Goal: Task Accomplishment & Management: Complete application form

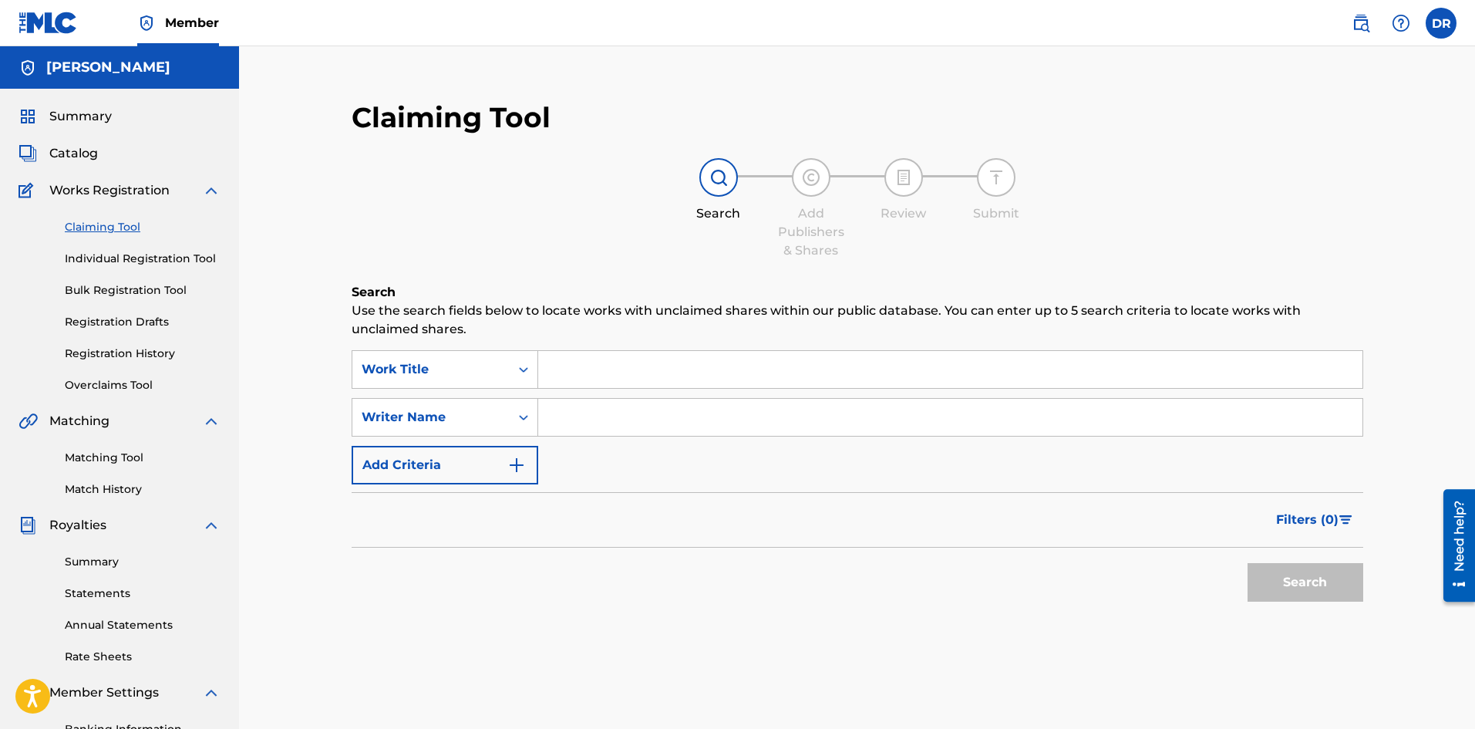
click at [655, 362] on input "Search Form" at bounding box center [950, 369] width 824 height 37
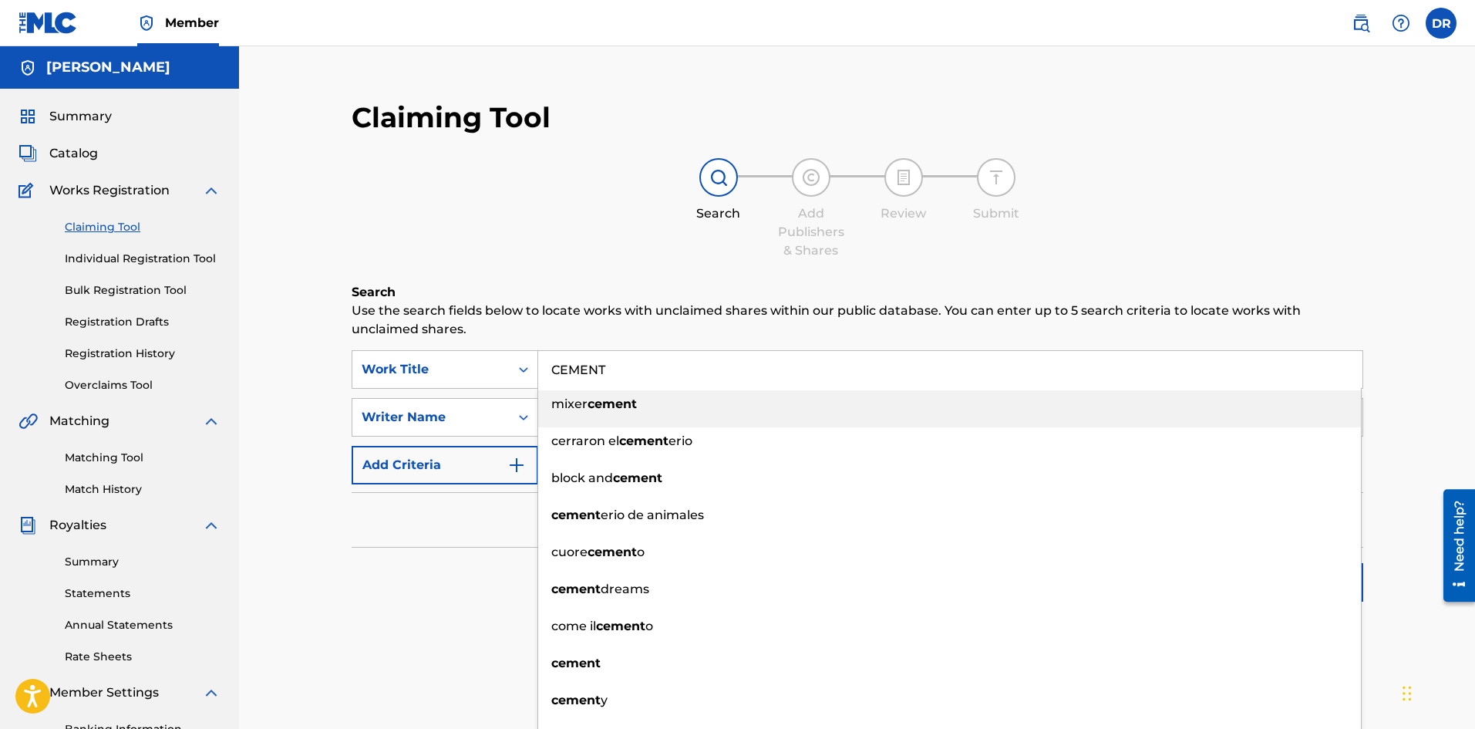
type input "CEMENT"
click at [541, 190] on div "Search Add Publishers & Shares Review Submit" at bounding box center [858, 209] width 1012 height 102
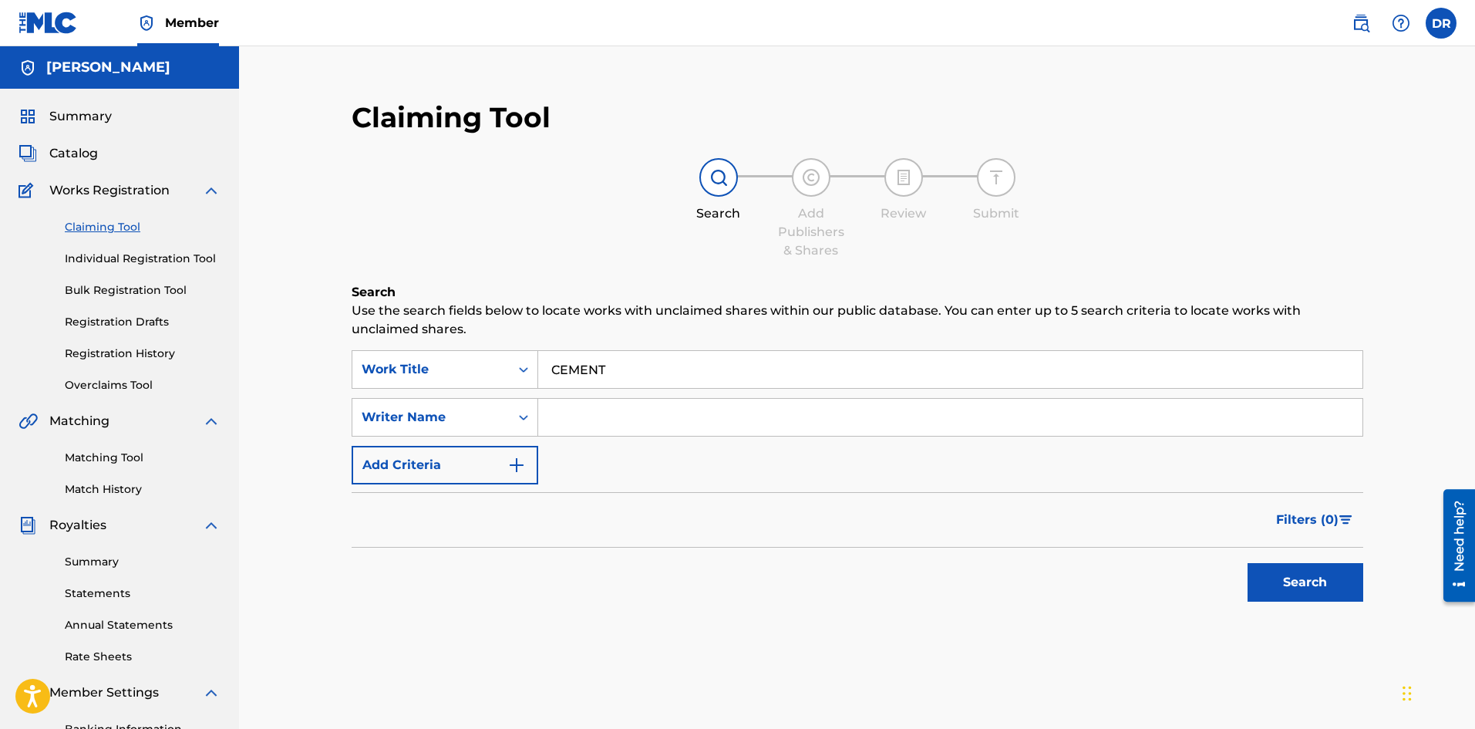
click at [719, 423] on input "Search Form" at bounding box center [950, 417] width 824 height 37
type input "[PERSON_NAME]"
click at [1292, 571] on button "Search" at bounding box center [1306, 582] width 116 height 39
click at [1257, 568] on button "Search" at bounding box center [1306, 582] width 116 height 39
click at [813, 177] on img at bounding box center [811, 177] width 19 height 19
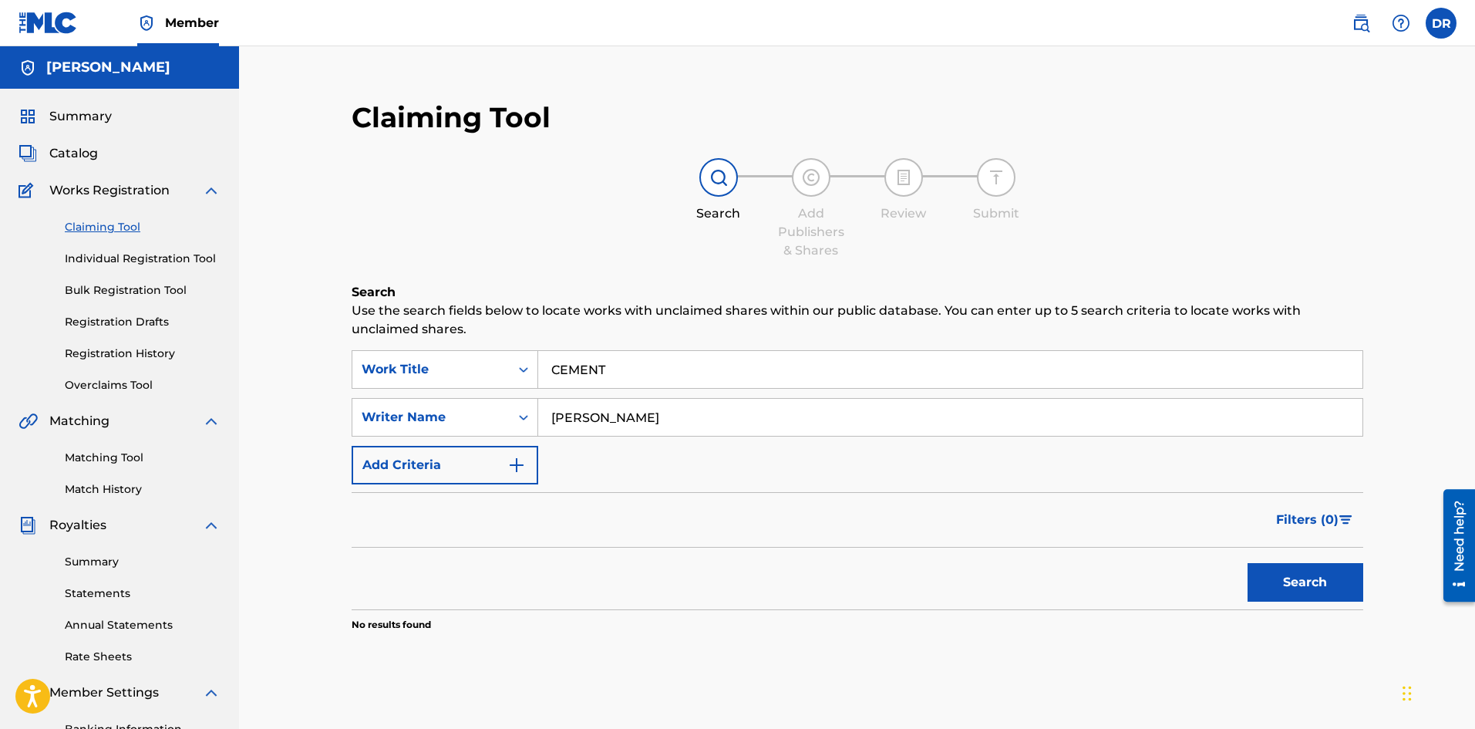
click at [156, 258] on link "Individual Registration Tool" at bounding box center [143, 259] width 156 height 16
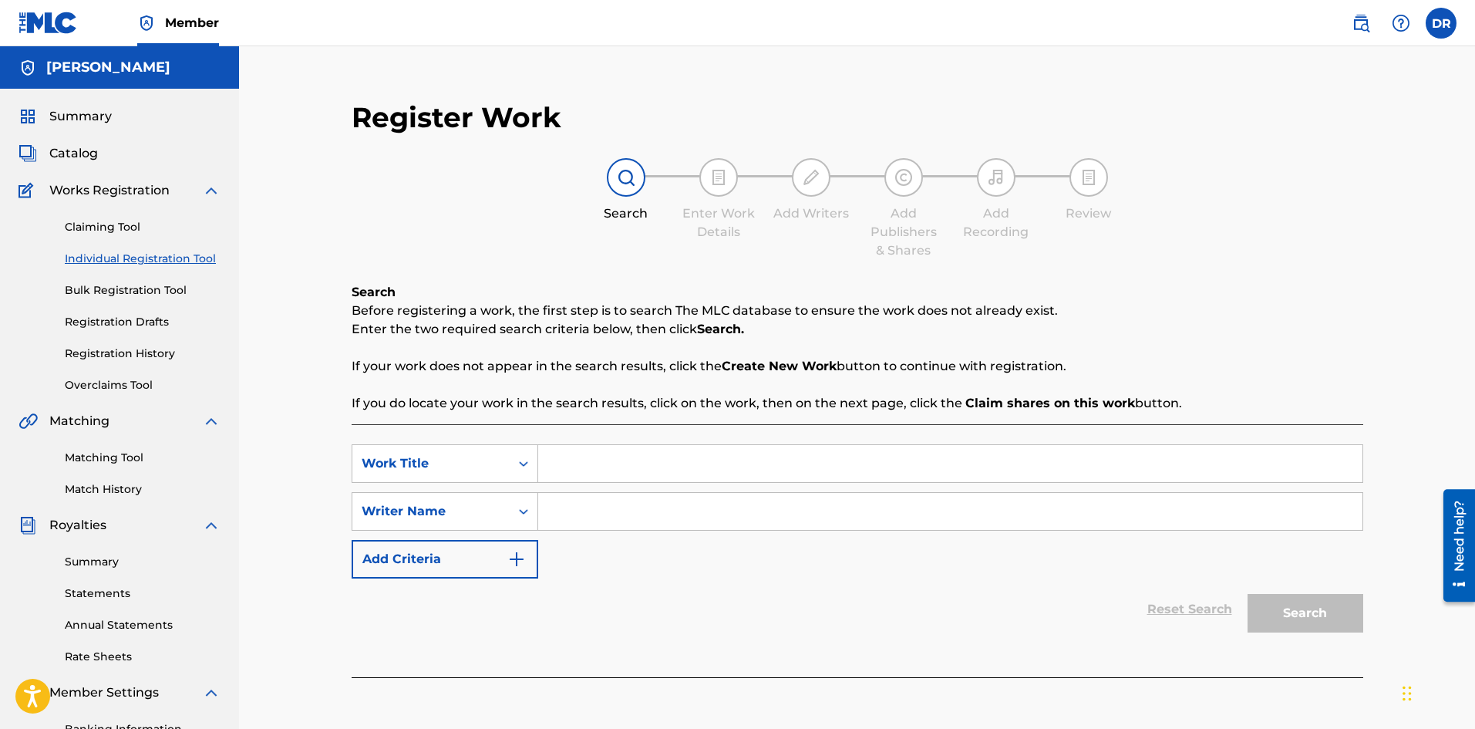
click at [740, 472] on input "Search Form" at bounding box center [950, 463] width 824 height 37
type input "CEMENT"
click at [571, 517] on input "Search Form" at bounding box center [950, 511] width 824 height 37
type input "[PERSON_NAME]"
click at [1280, 601] on button "Search" at bounding box center [1306, 613] width 116 height 39
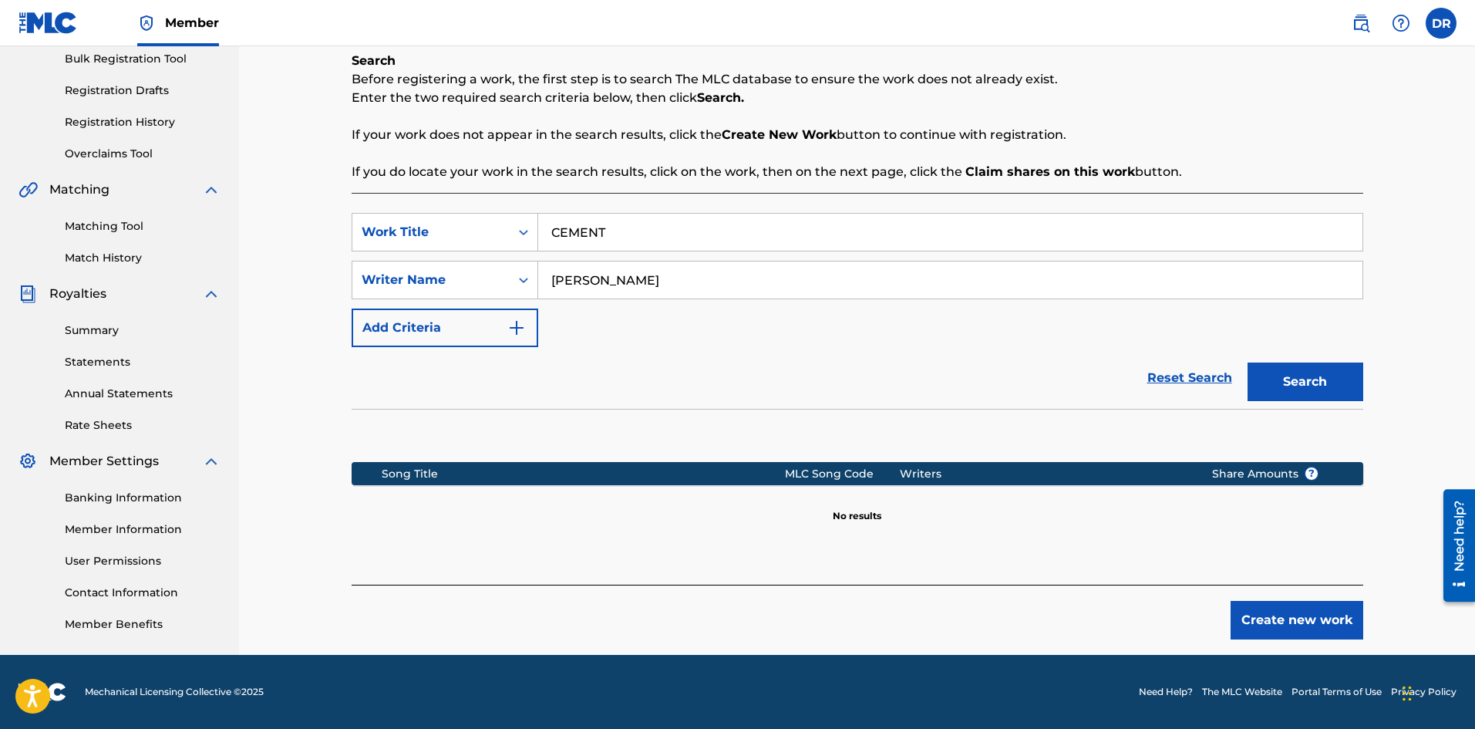
click at [1311, 385] on button "Search" at bounding box center [1306, 381] width 116 height 39
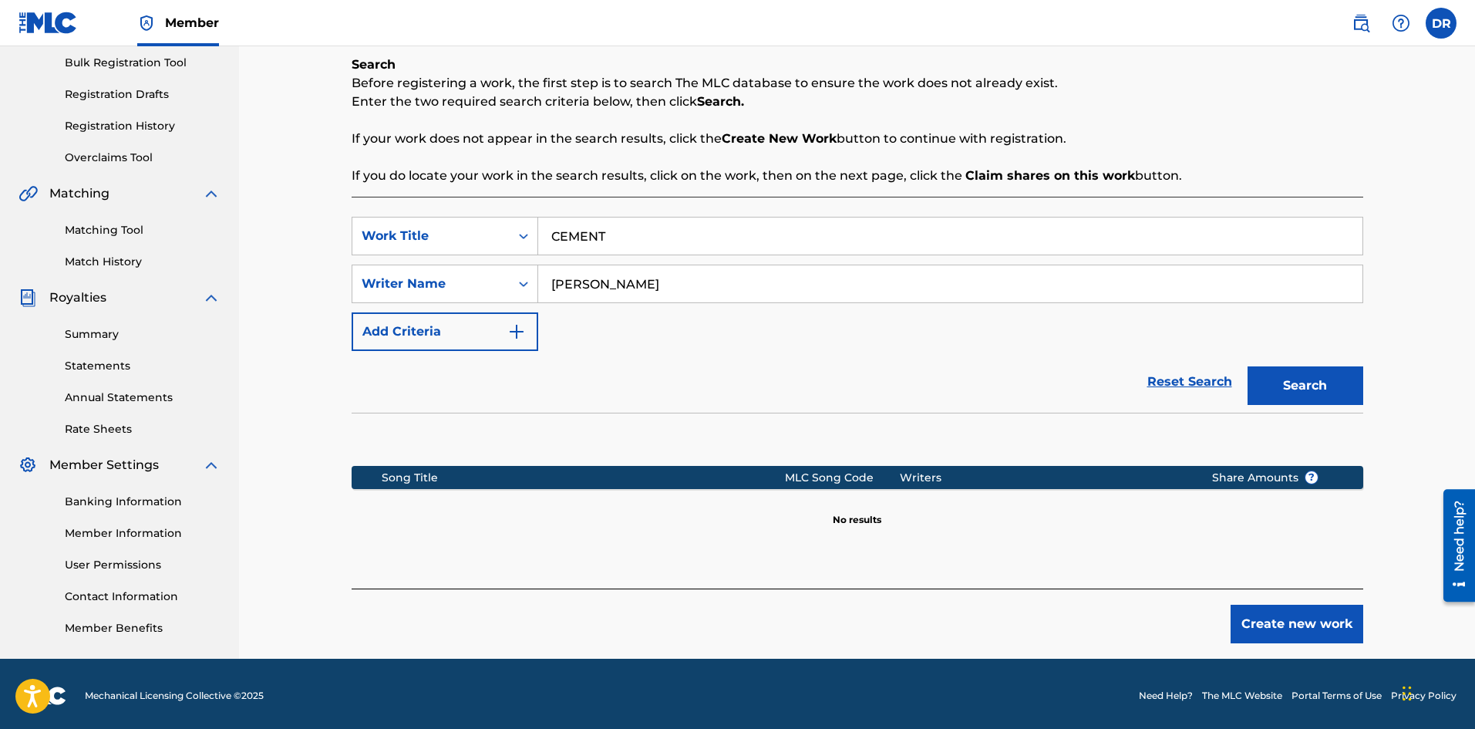
scroll to position [231, 0]
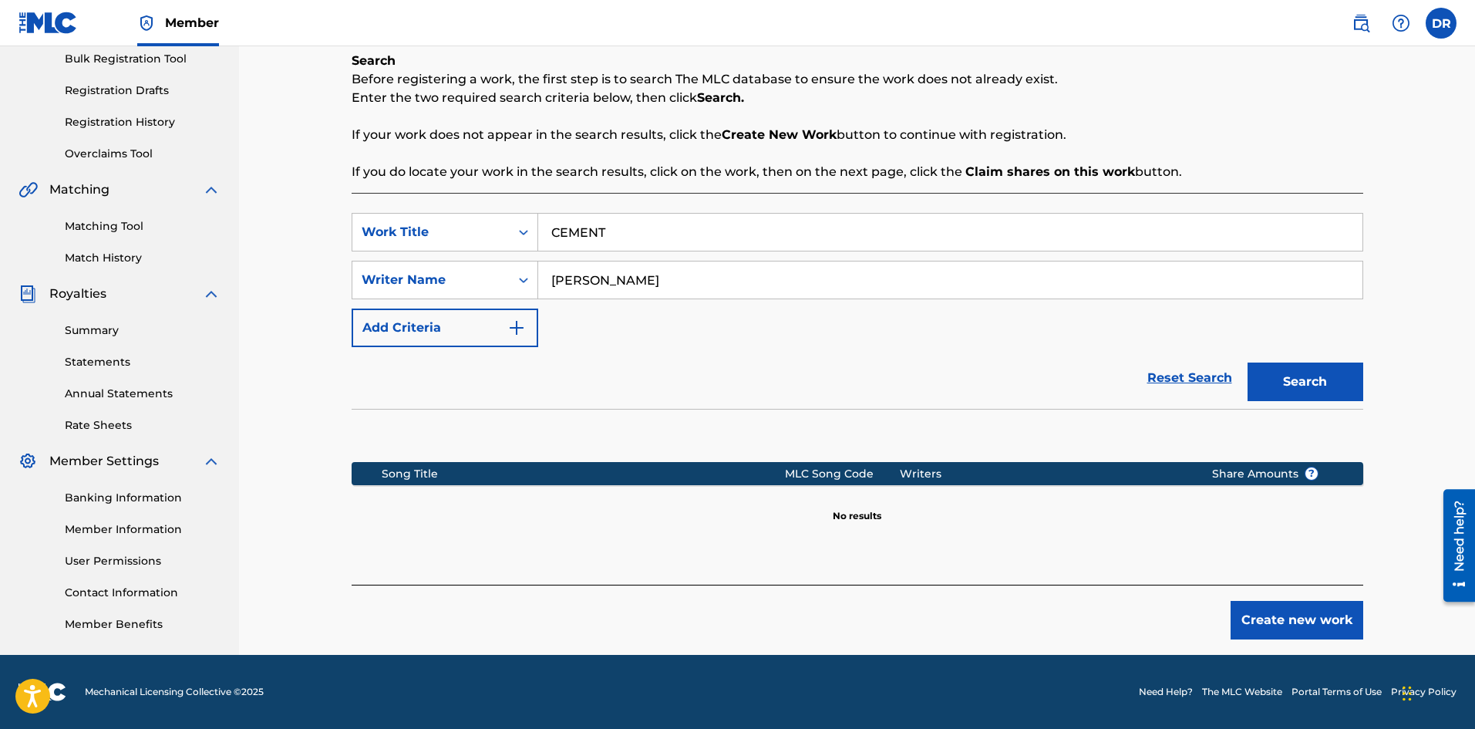
click at [1299, 620] on button "Create new work" at bounding box center [1297, 620] width 133 height 39
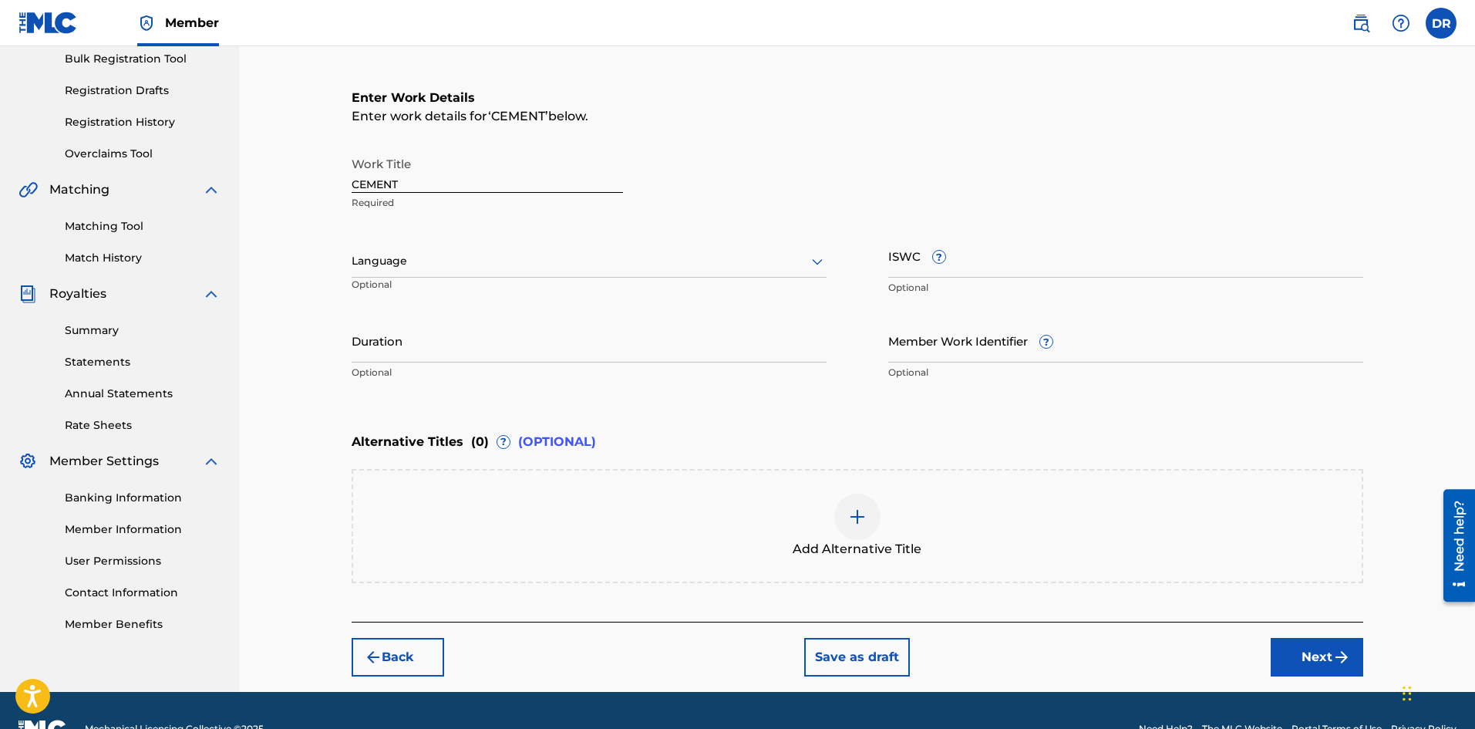
click at [473, 349] on input "Duration" at bounding box center [589, 340] width 475 height 44
click at [1316, 657] on button "Next" at bounding box center [1317, 657] width 93 height 39
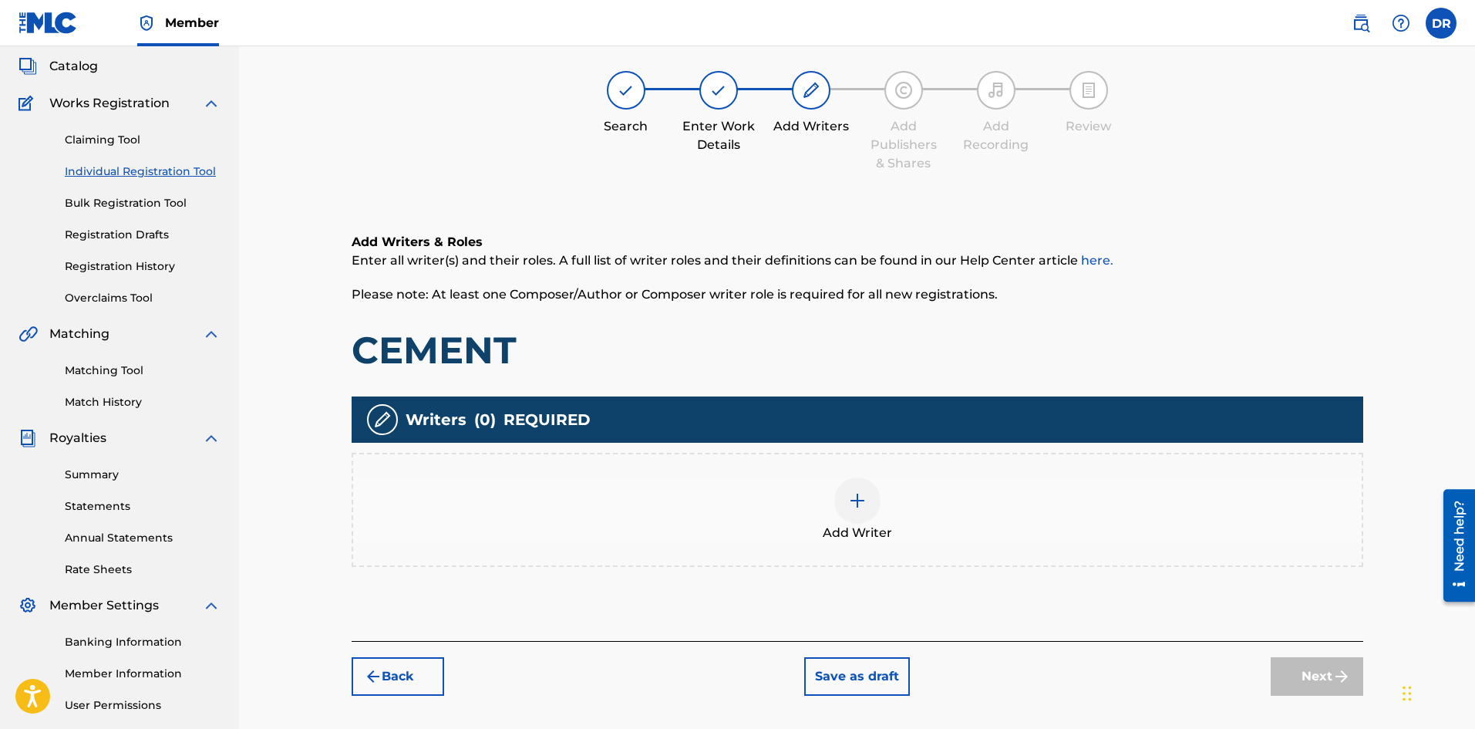
scroll to position [69, 0]
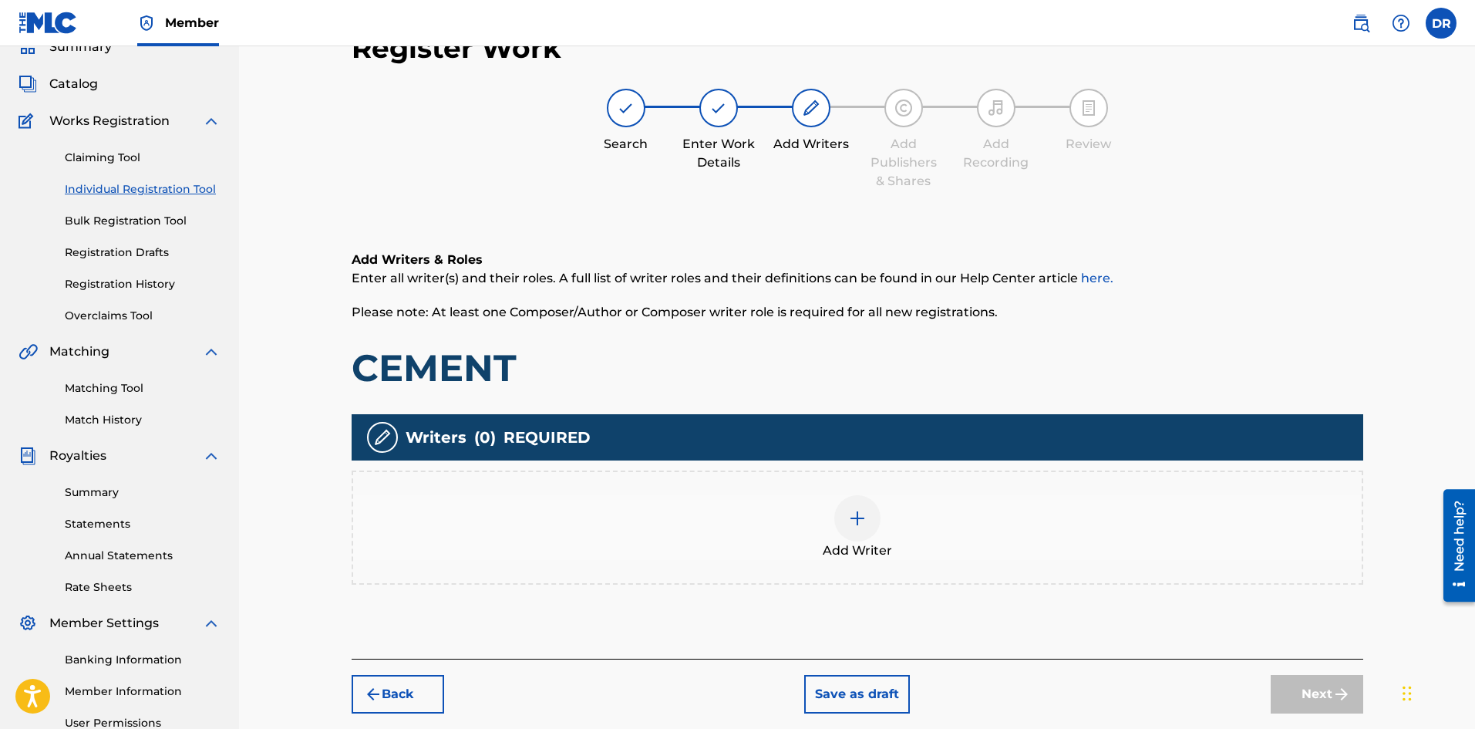
click at [920, 532] on div "Add Writer" at bounding box center [857, 527] width 1009 height 65
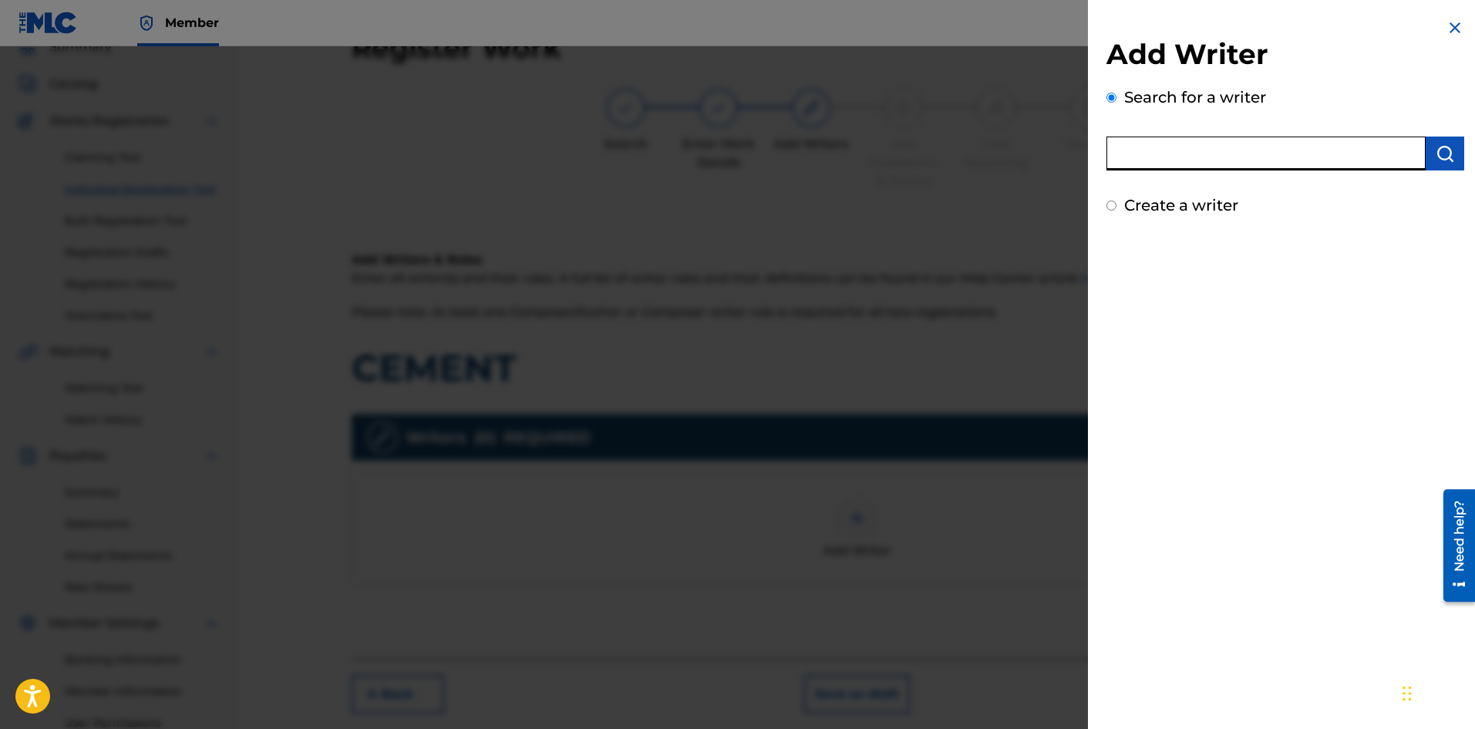
click at [1231, 165] on input "text" at bounding box center [1266, 153] width 319 height 34
type input "[PERSON_NAME]"
click at [1444, 155] on img "submit" at bounding box center [1445, 153] width 19 height 19
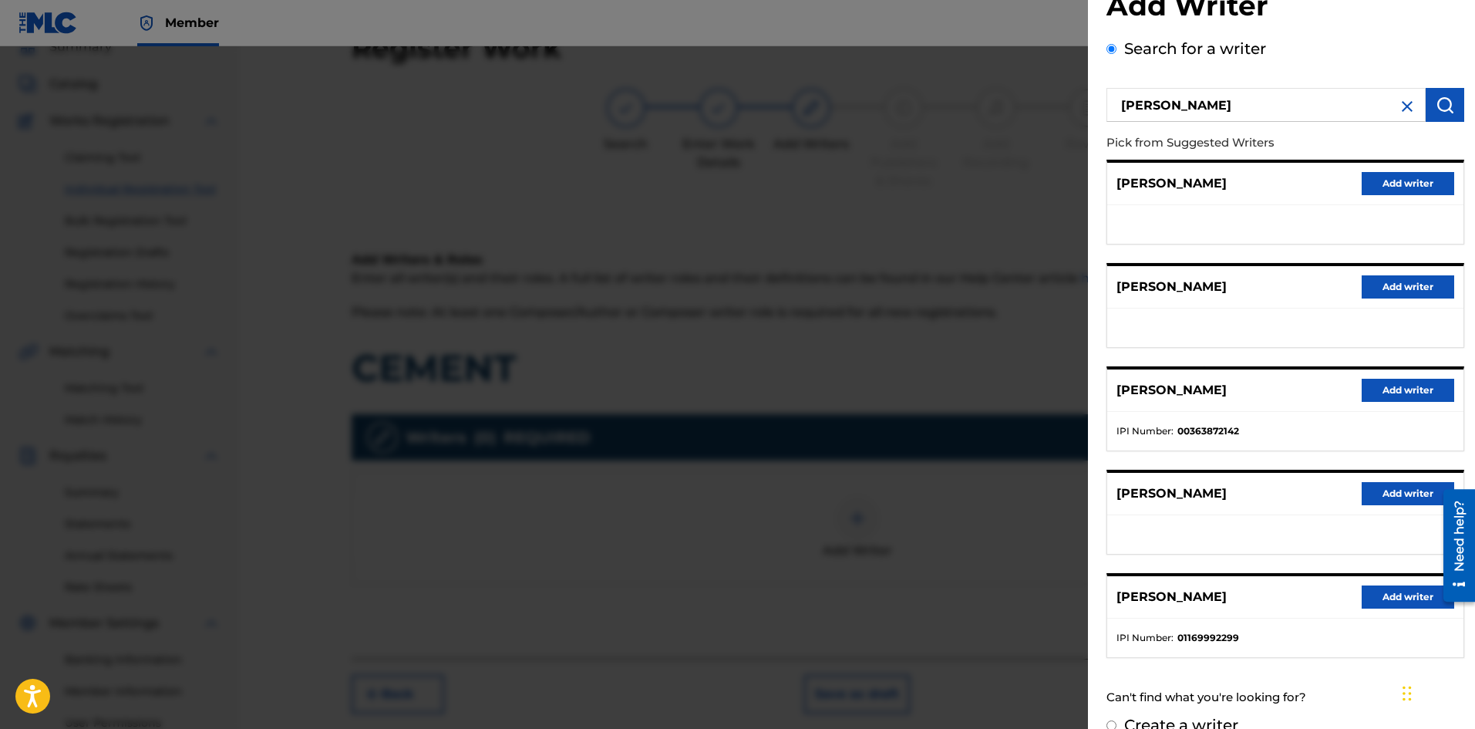
scroll to position [75, 0]
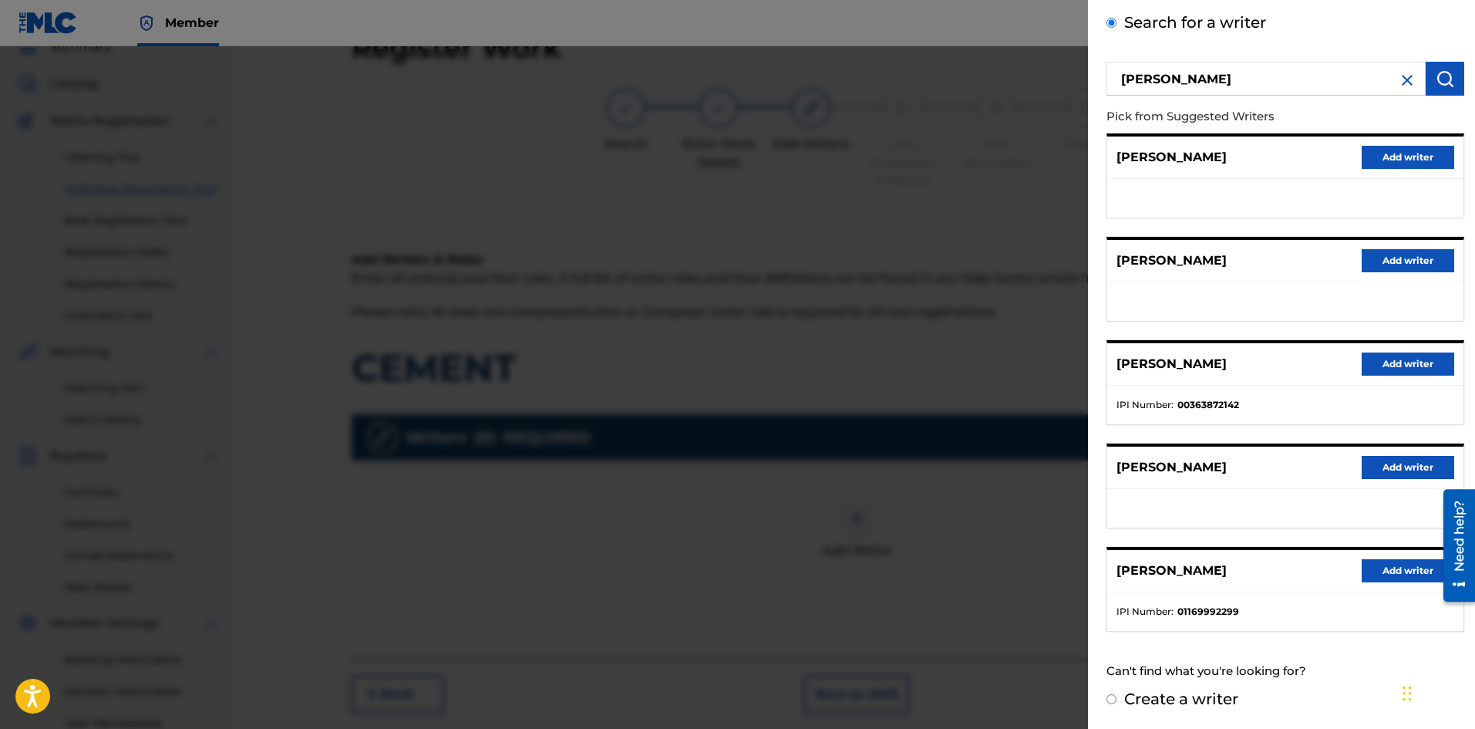
click at [1392, 574] on button "Add writer" at bounding box center [1408, 570] width 93 height 23
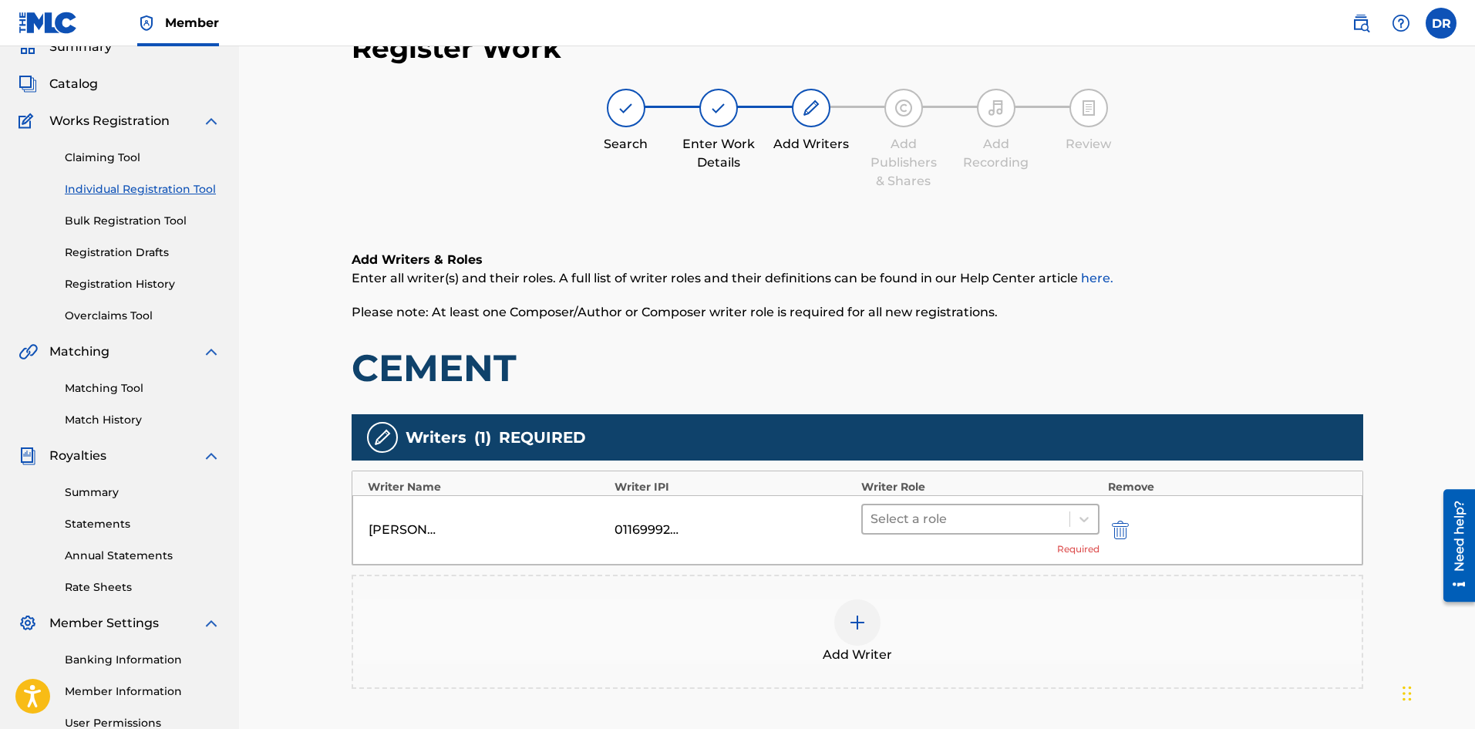
click at [978, 521] on div at bounding box center [967, 519] width 192 height 22
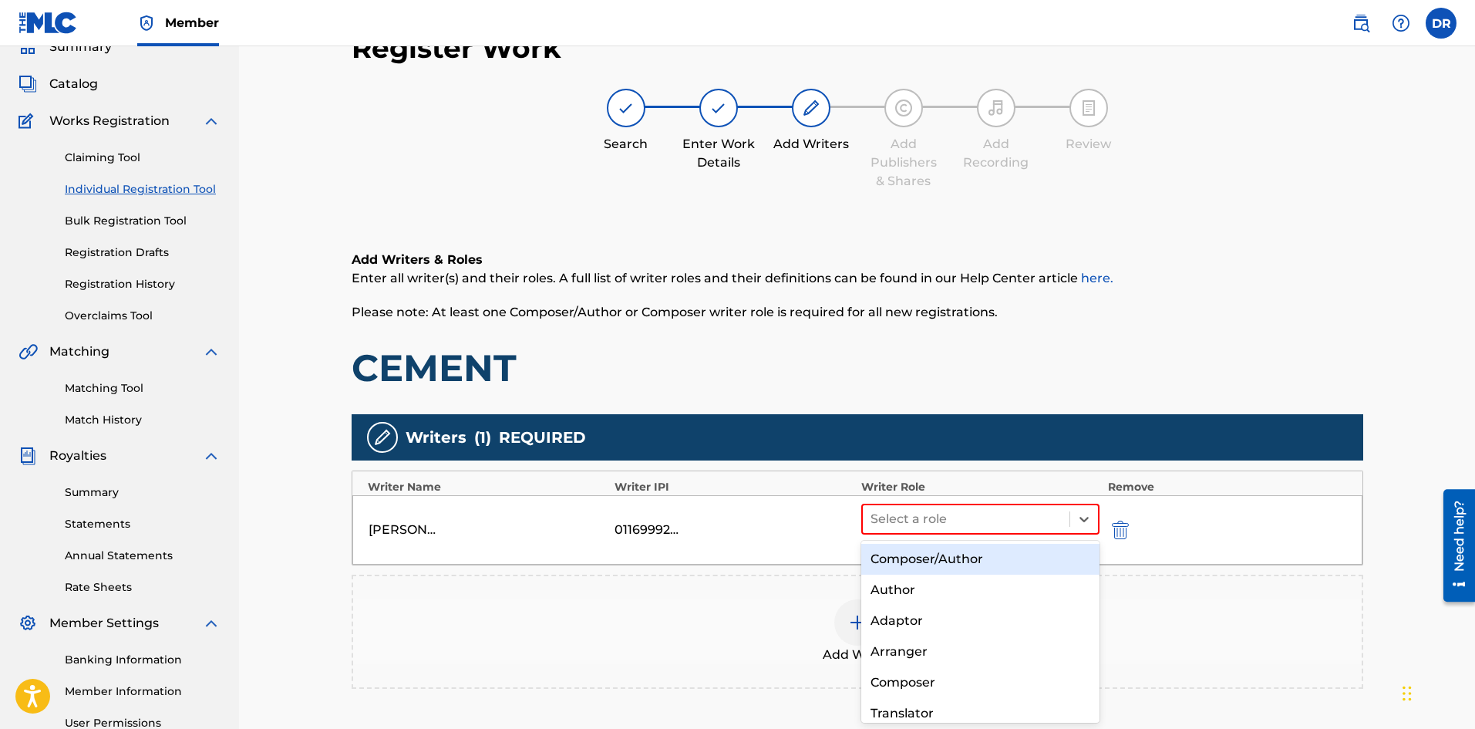
click at [976, 554] on div "Composer/Author" at bounding box center [980, 559] width 239 height 31
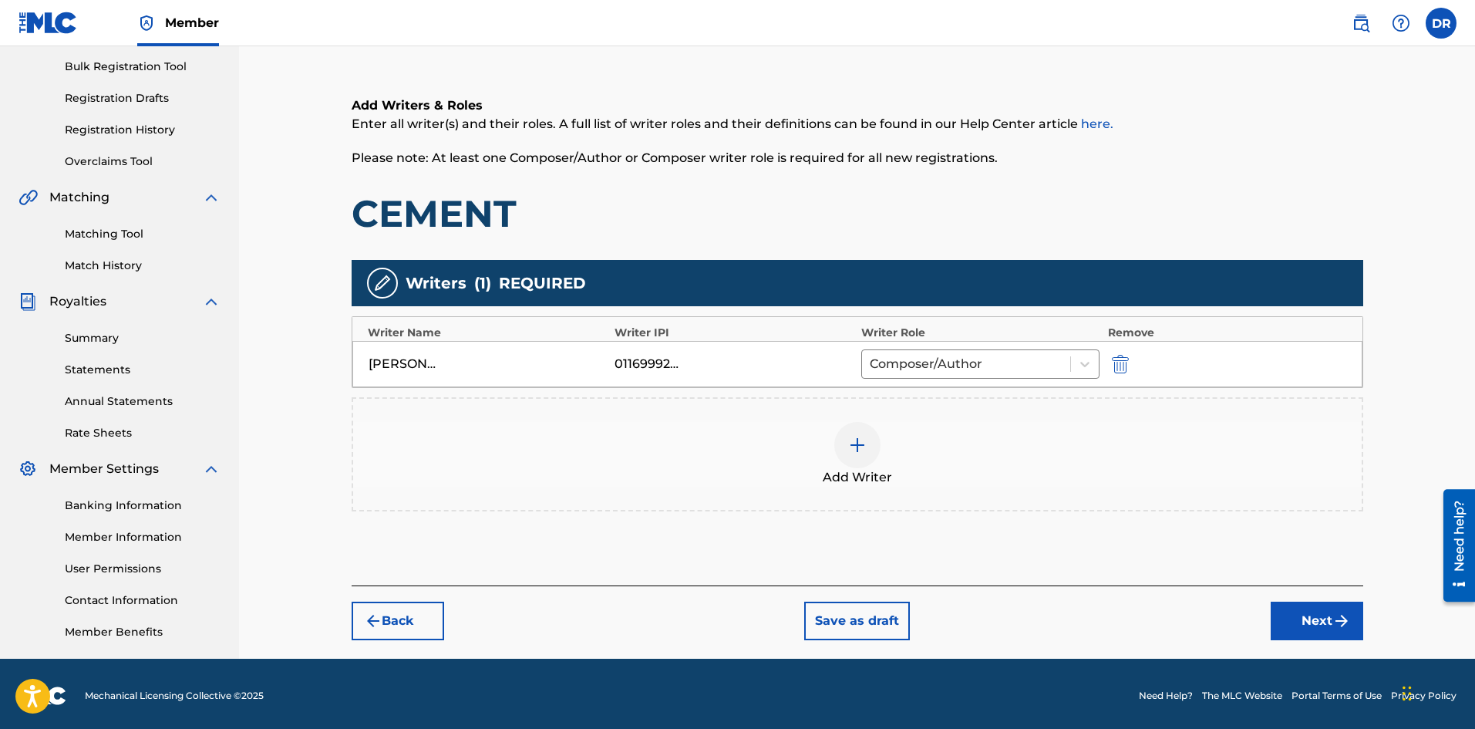
scroll to position [227, 0]
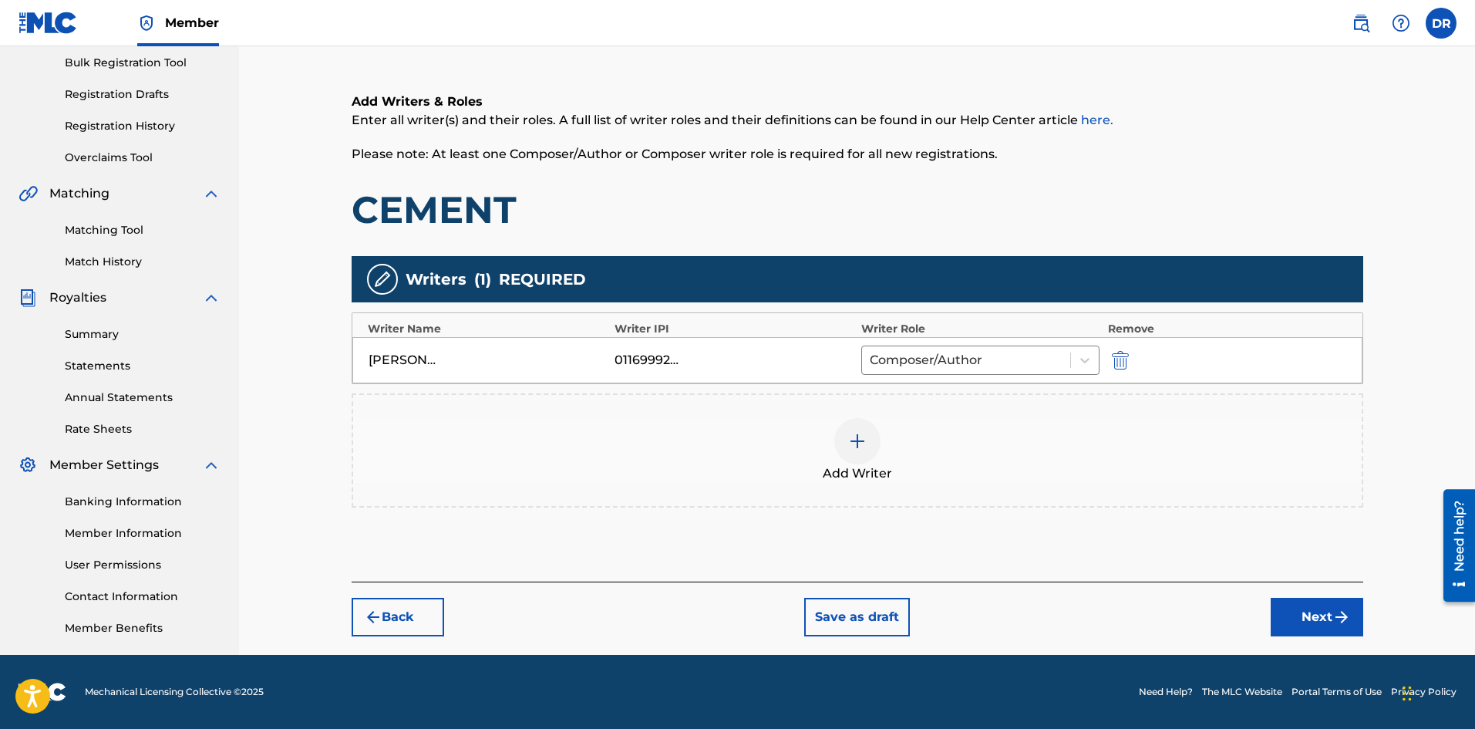
click at [1312, 615] on button "Next" at bounding box center [1317, 617] width 93 height 39
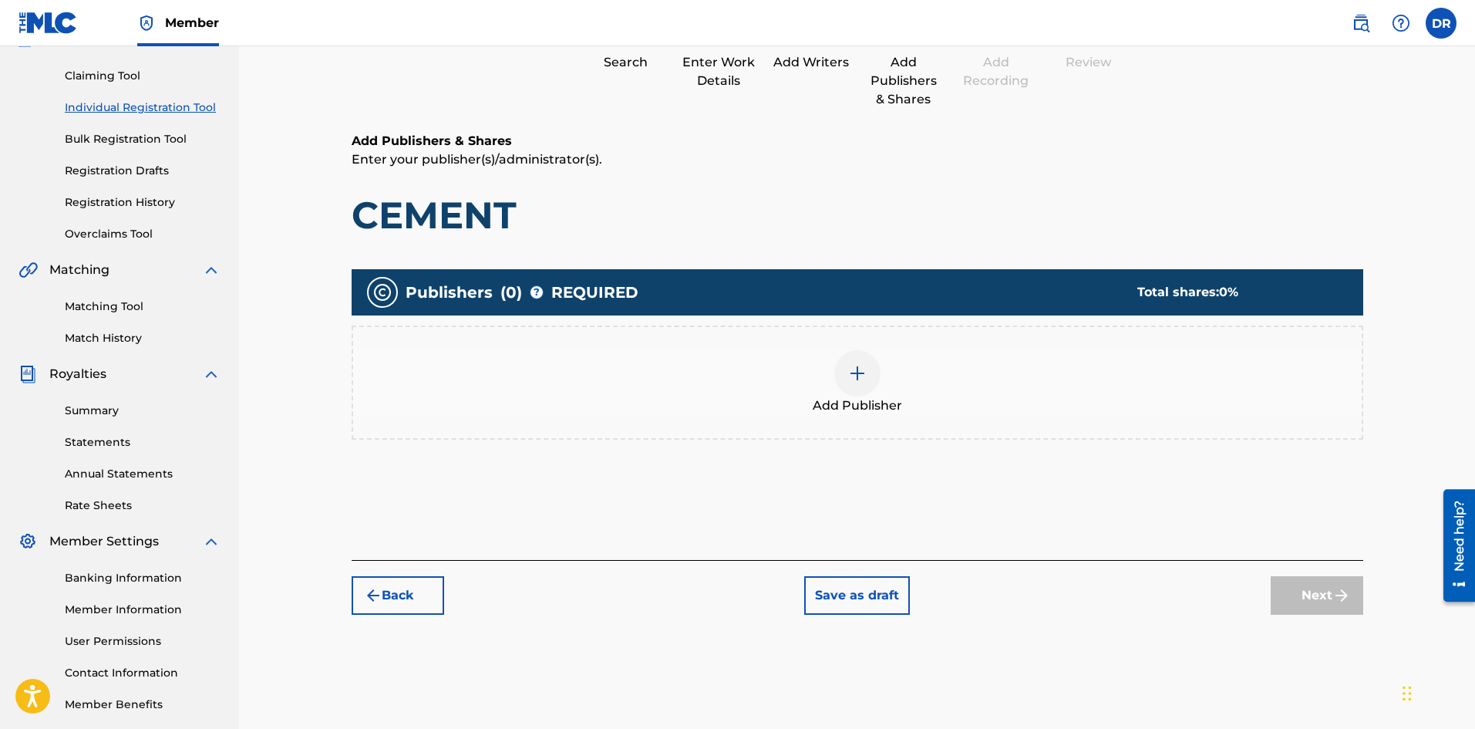
scroll to position [69, 0]
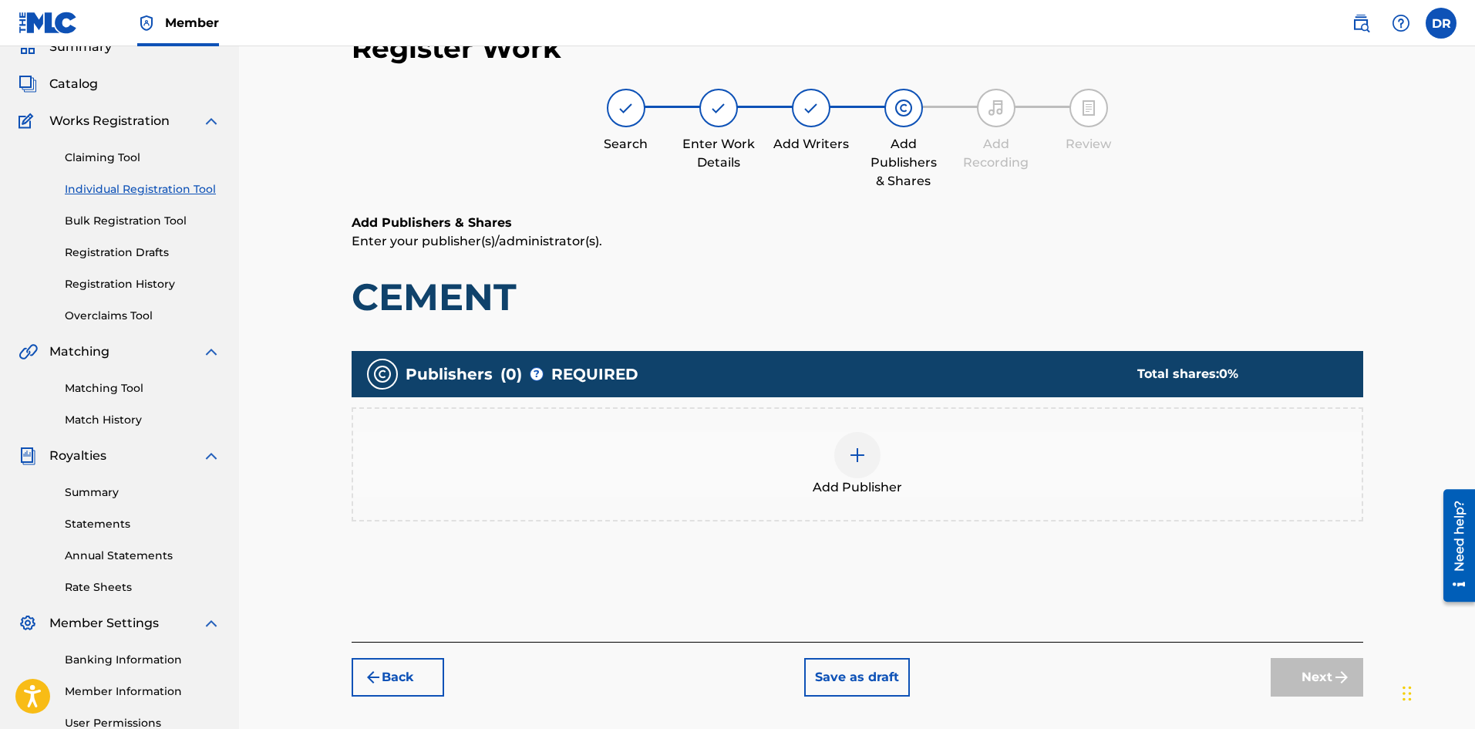
click at [870, 465] on div at bounding box center [857, 455] width 46 height 46
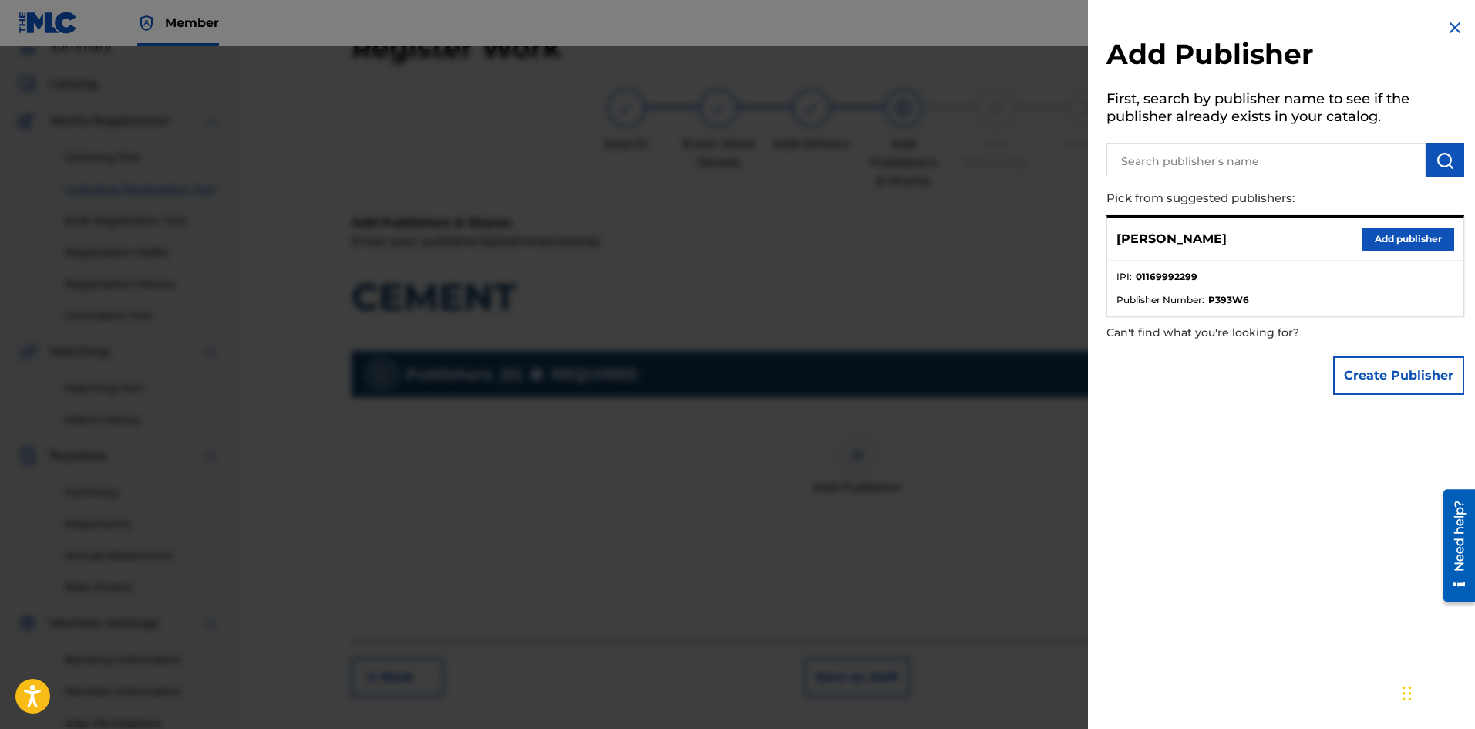
click at [1377, 240] on button "Add publisher" at bounding box center [1408, 238] width 93 height 23
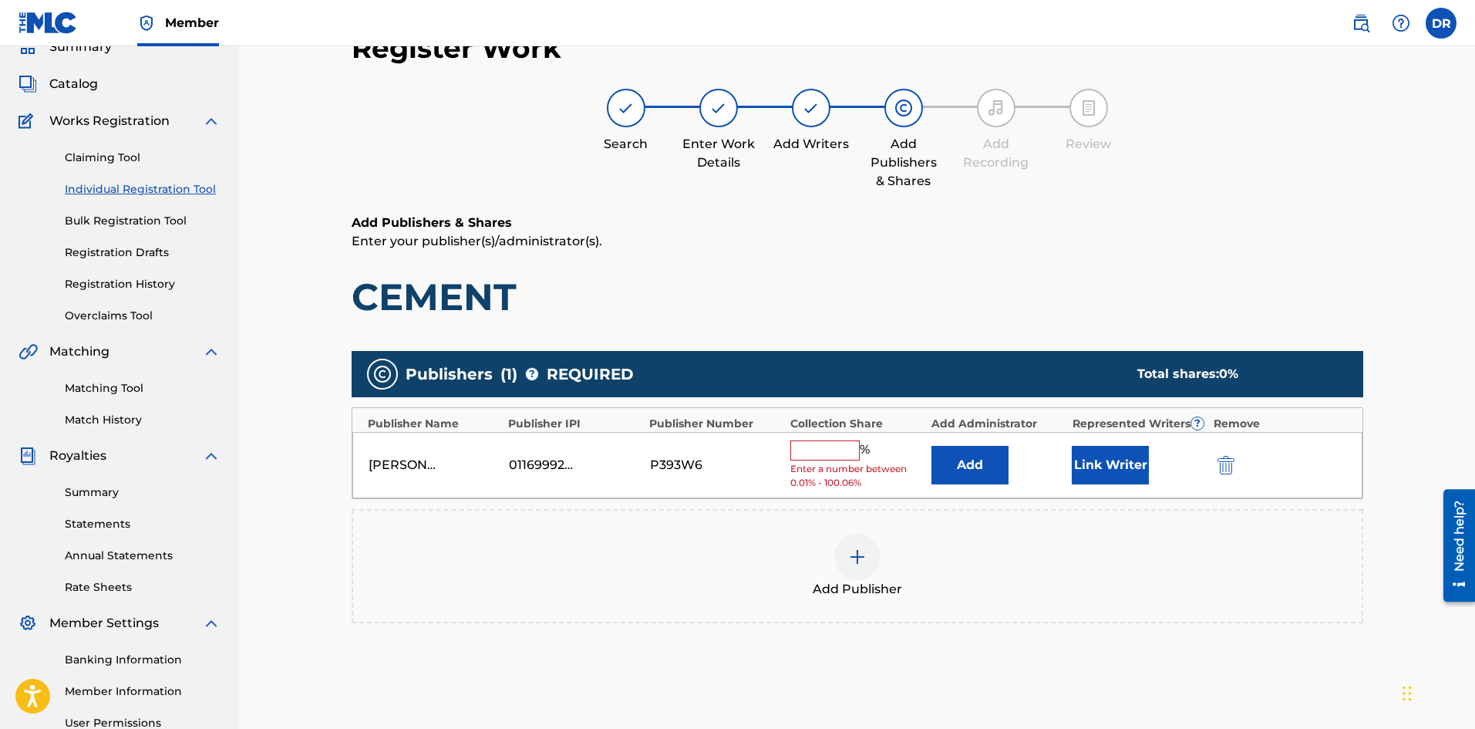
click at [823, 457] on input "text" at bounding box center [824, 450] width 69 height 20
type input "100"
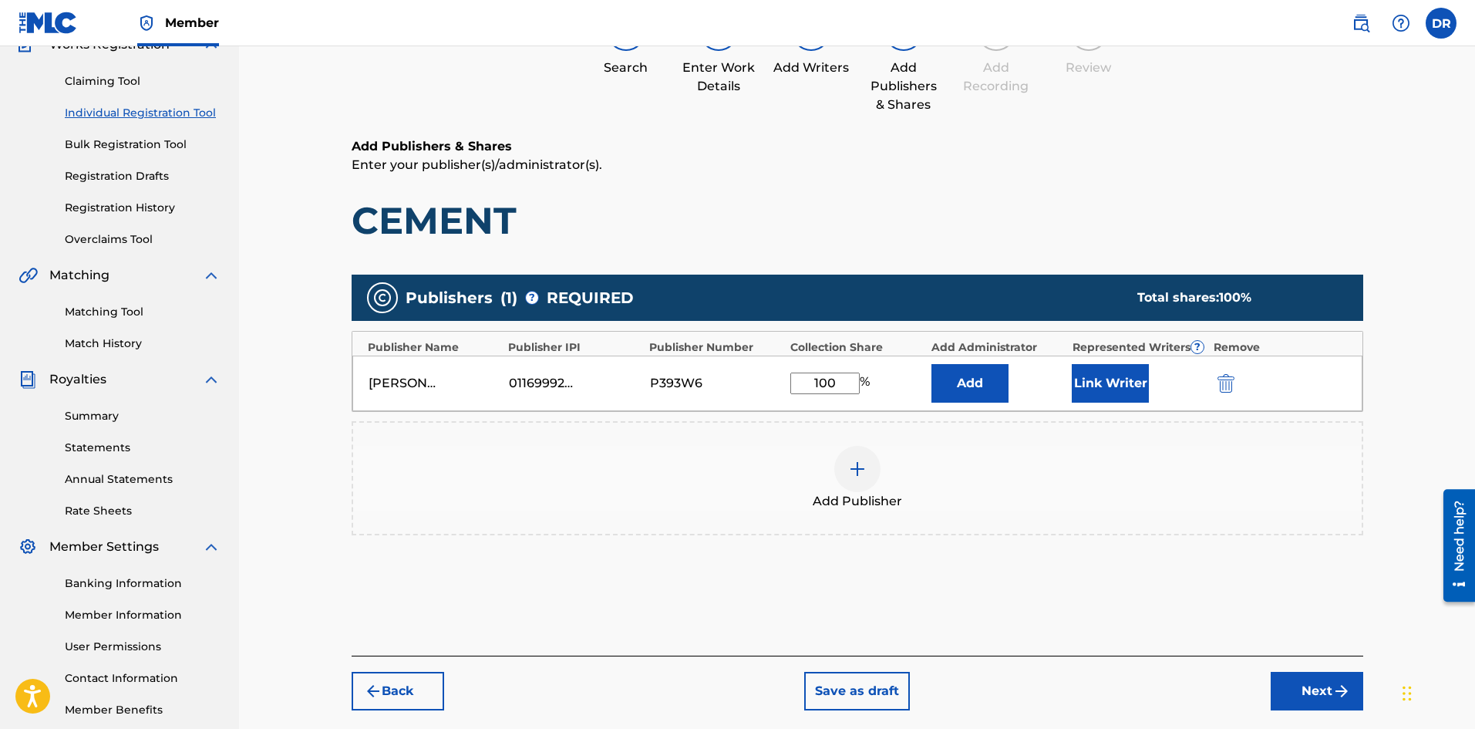
scroll to position [227, 0]
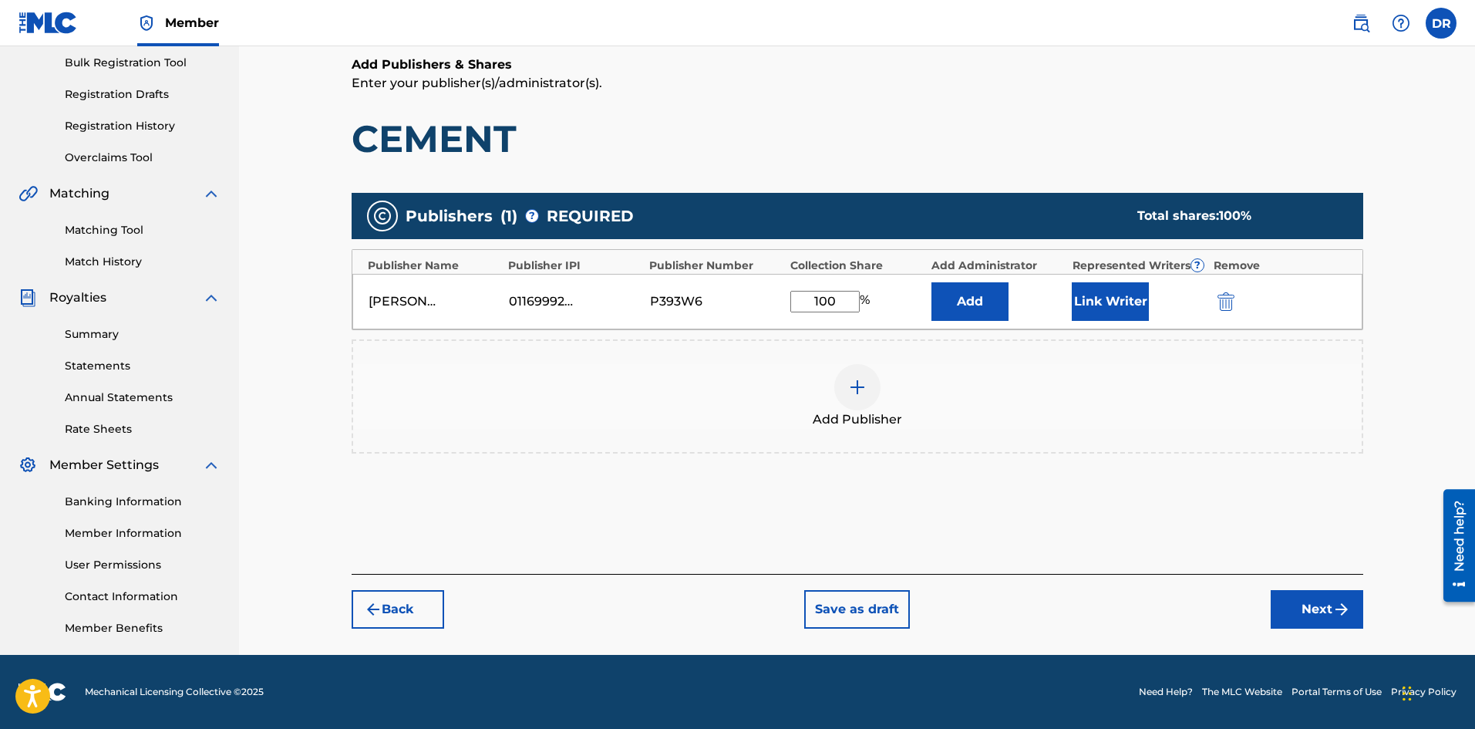
click at [1336, 618] on img "submit" at bounding box center [1342, 609] width 19 height 19
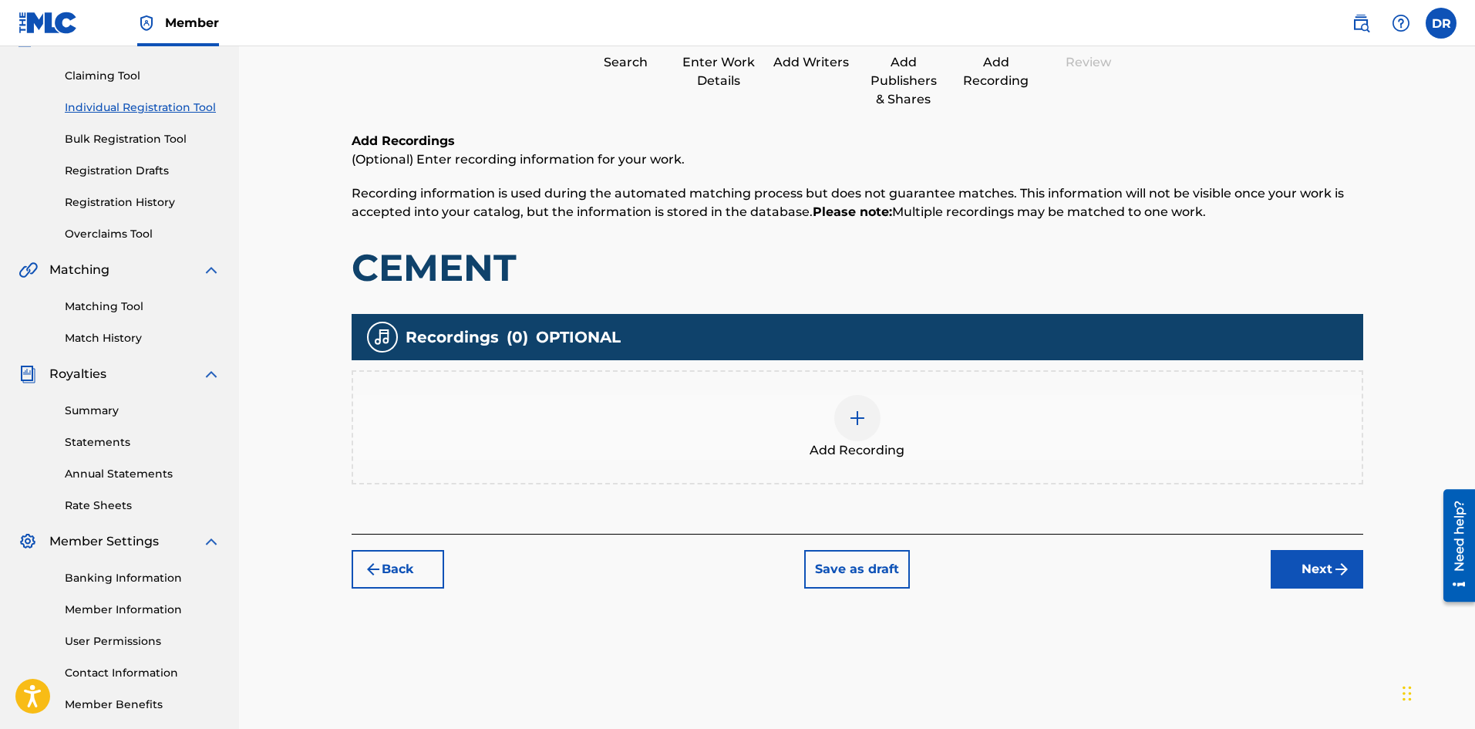
scroll to position [69, 0]
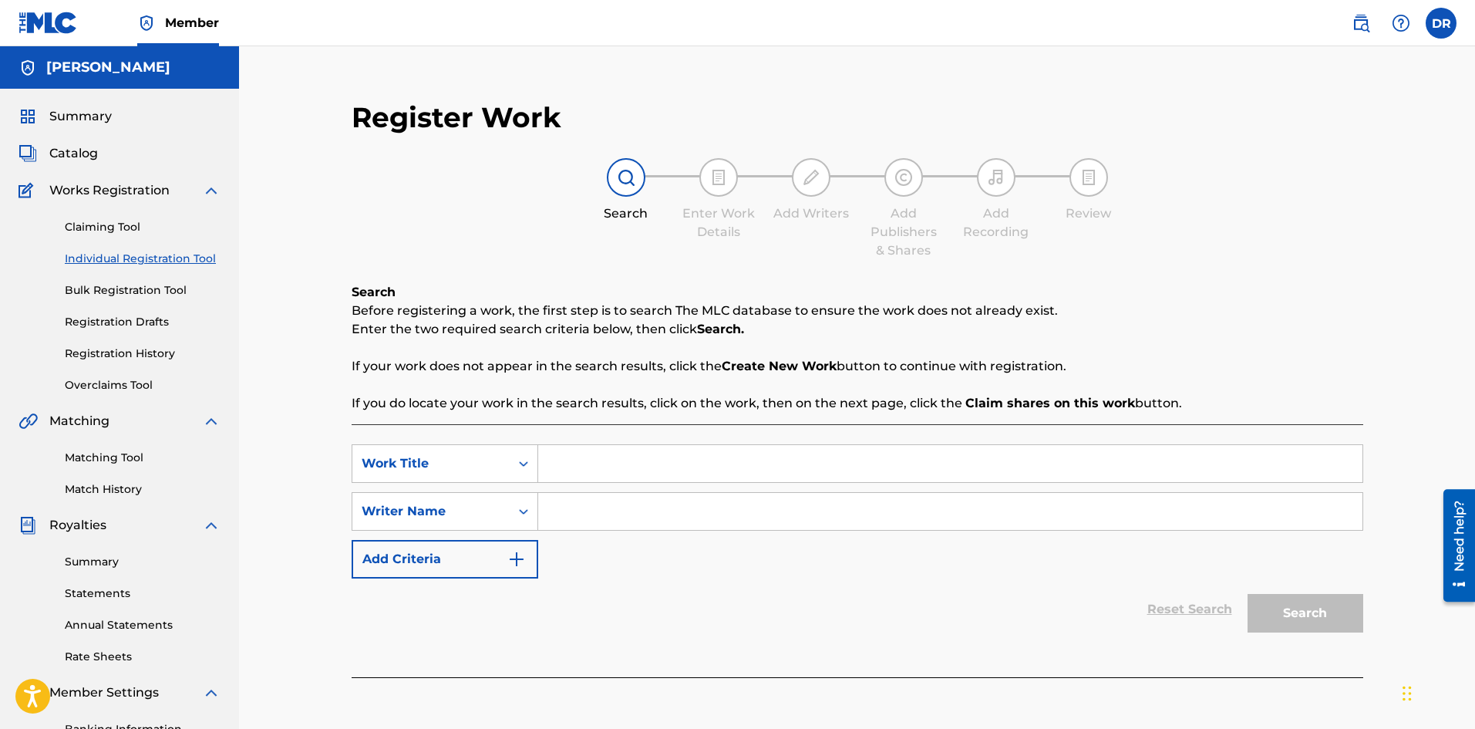
click at [148, 258] on link "Individual Registration Tool" at bounding box center [143, 259] width 156 height 16
click at [673, 471] on input "Search Form" at bounding box center [950, 463] width 824 height 37
type input "CEMENT"
click at [655, 497] on input "Search Form" at bounding box center [950, 511] width 824 height 37
type input "[PERSON_NAME]"
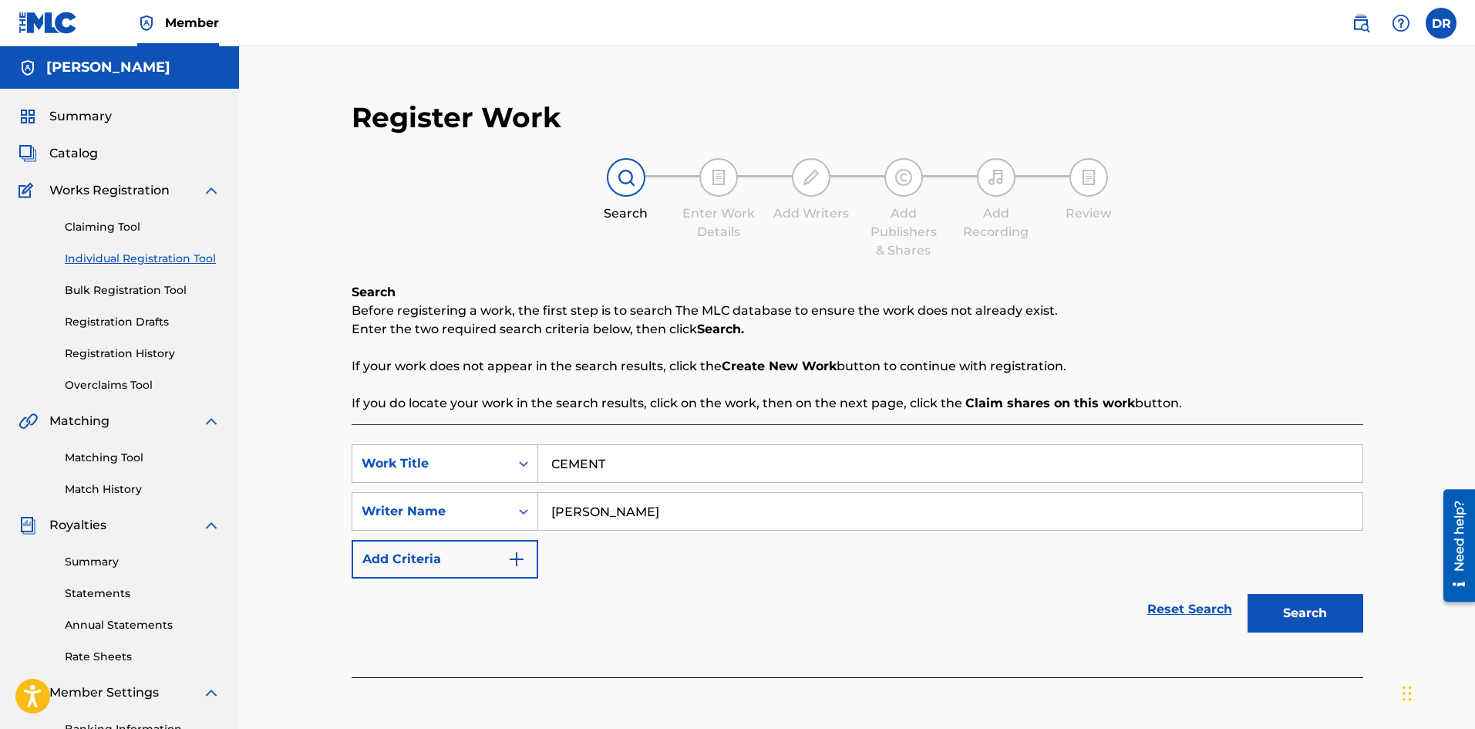
click at [1310, 615] on button "Search" at bounding box center [1306, 613] width 116 height 39
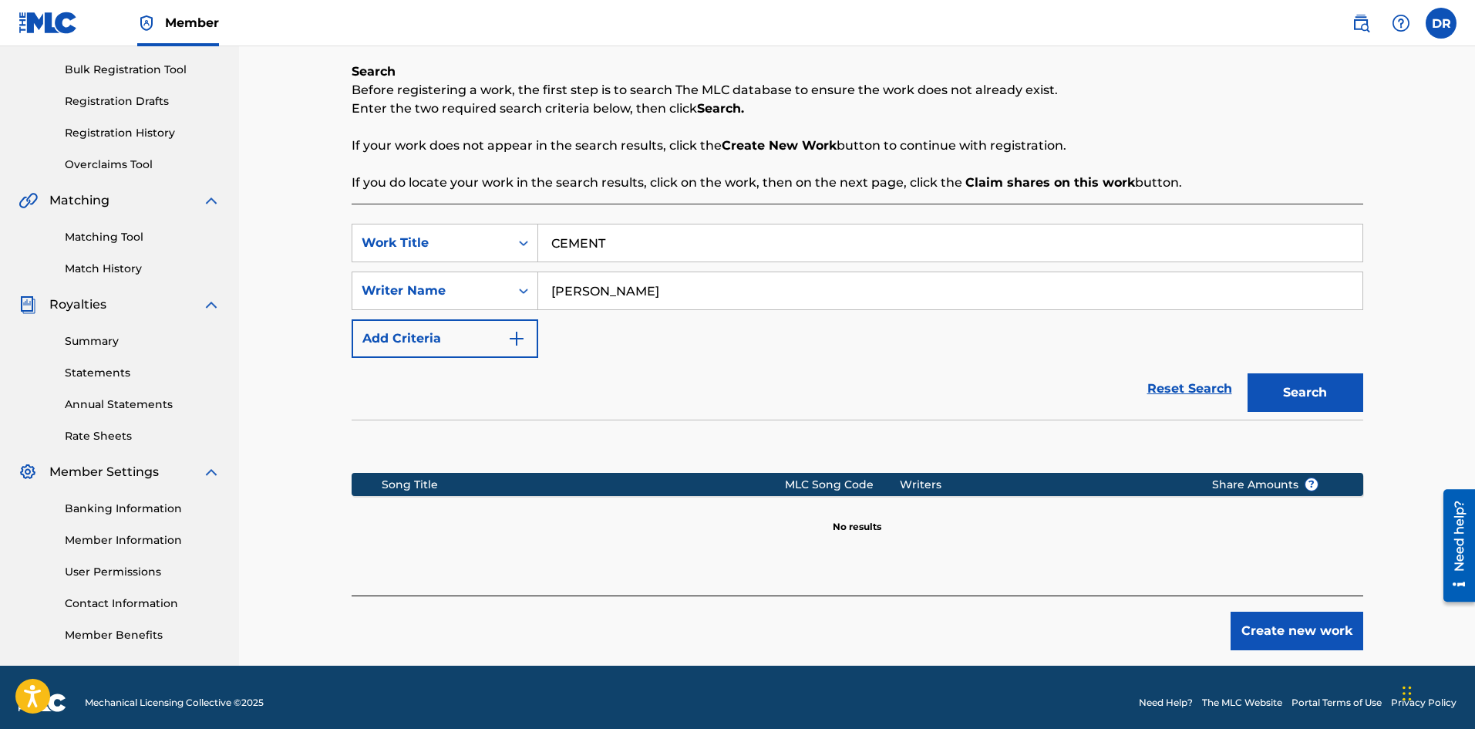
scroll to position [231, 0]
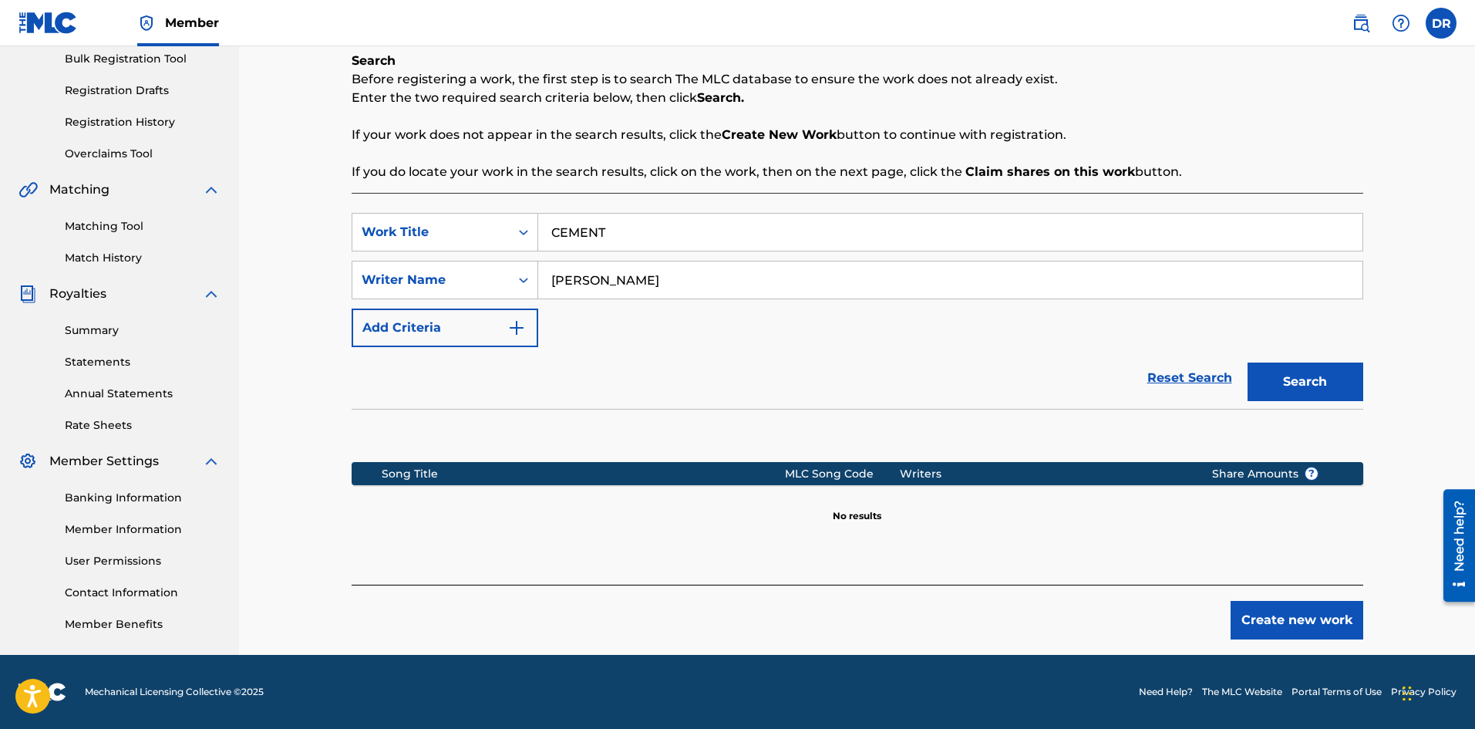
click at [1336, 608] on button "Create new work" at bounding box center [1297, 620] width 133 height 39
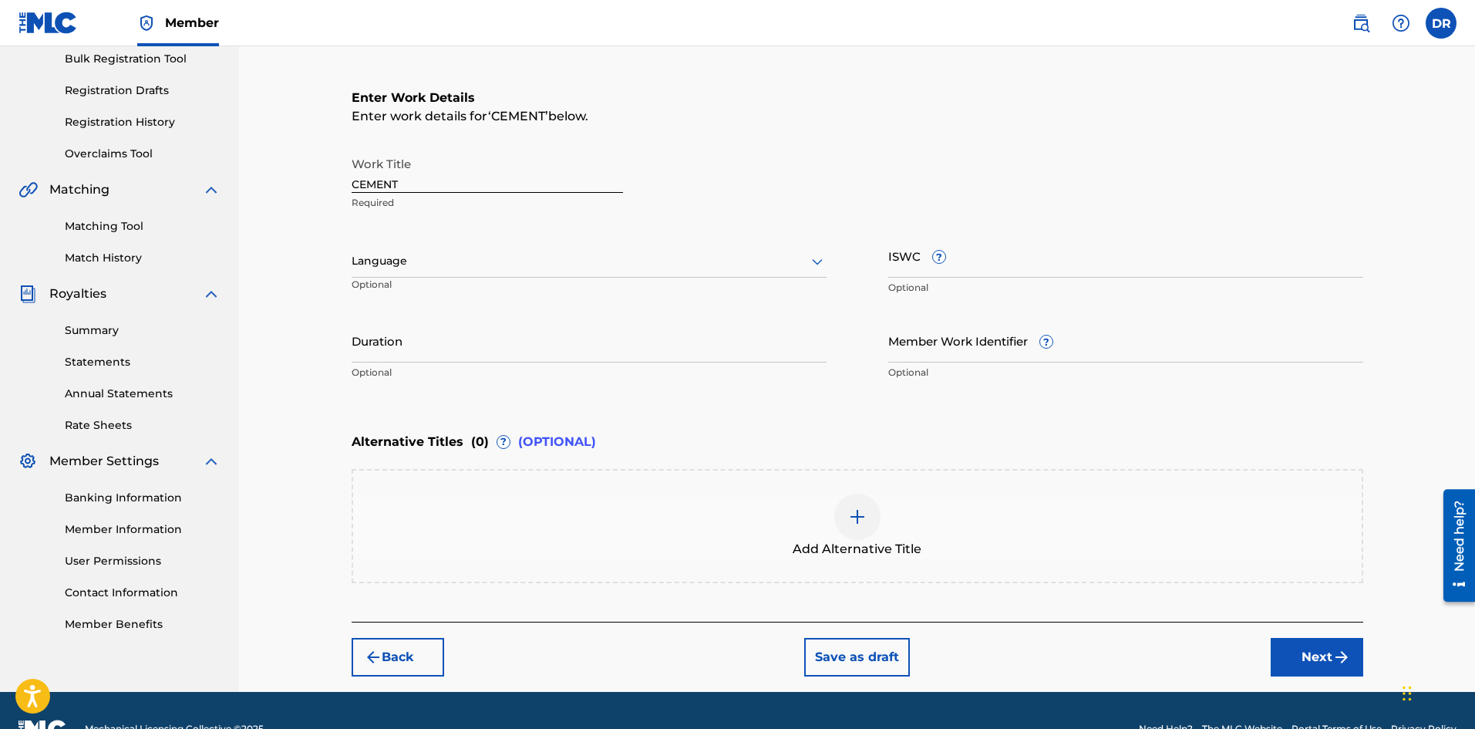
click at [1300, 652] on button "Next" at bounding box center [1317, 657] width 93 height 39
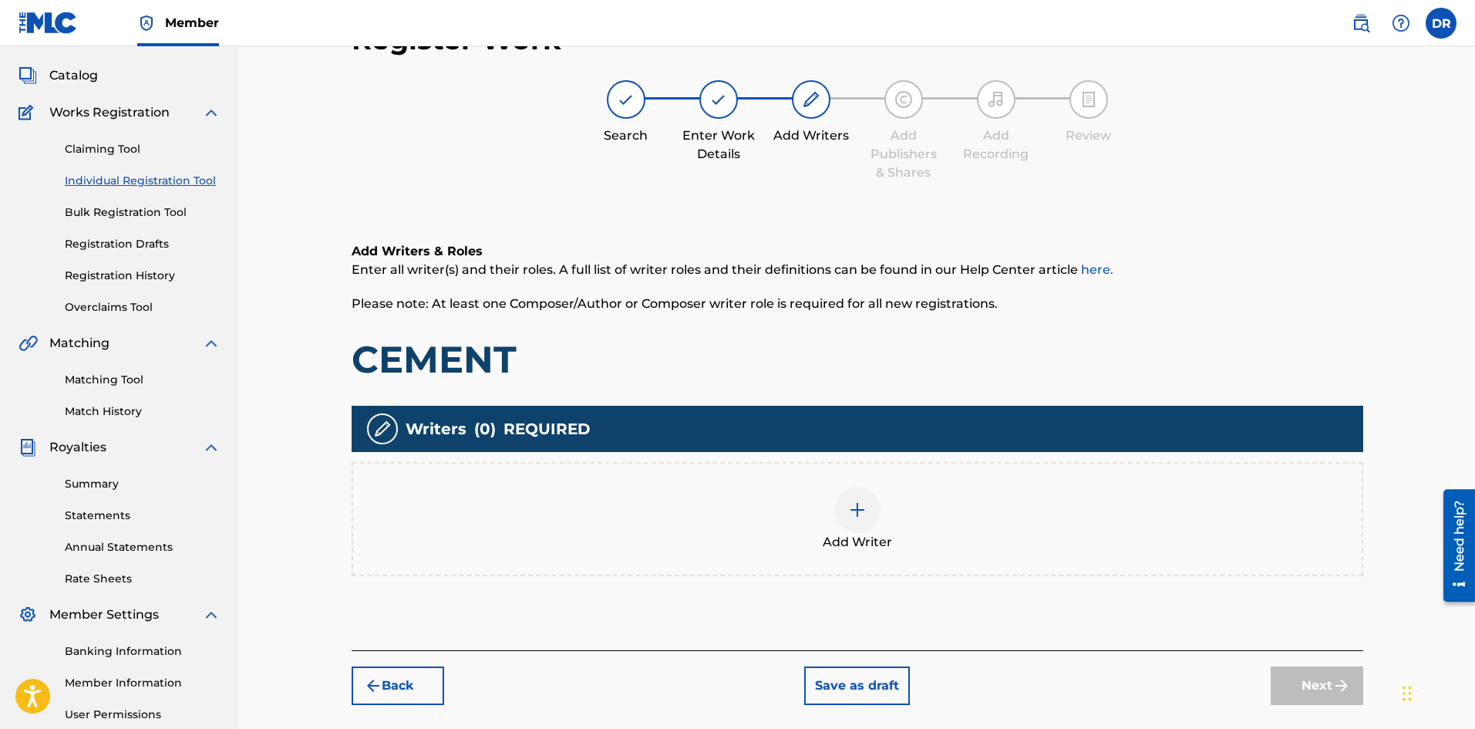
scroll to position [69, 0]
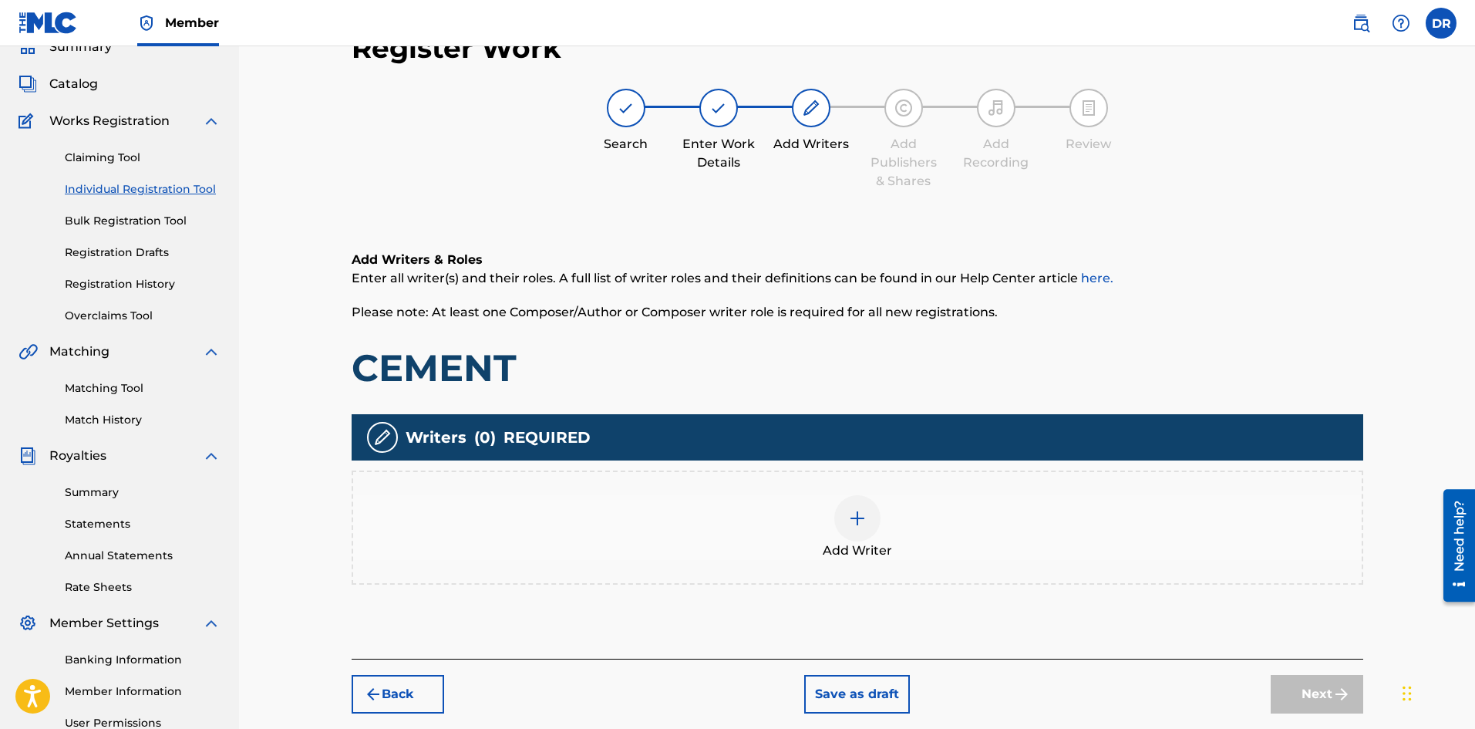
click at [907, 527] on div "Add Writer" at bounding box center [857, 527] width 1009 height 65
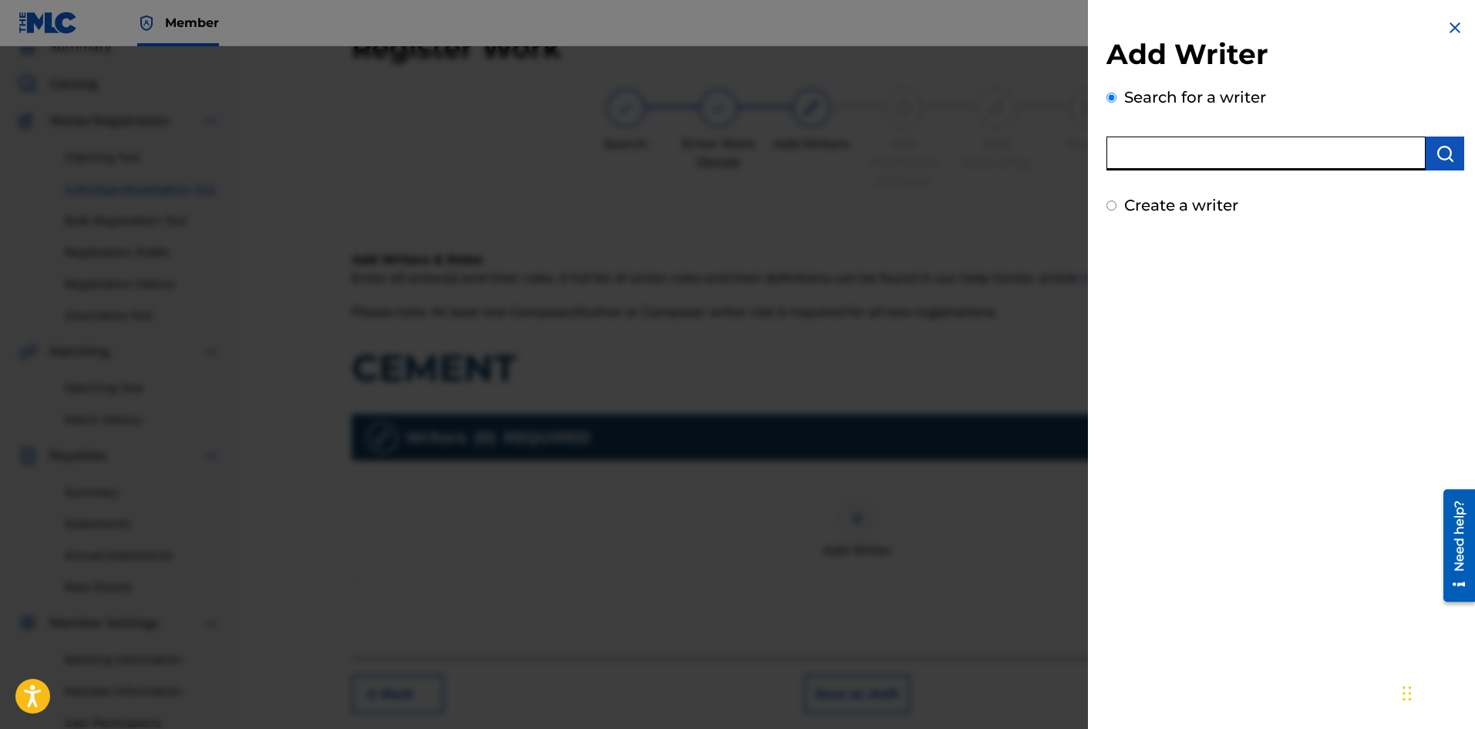
click at [1201, 162] on input "text" at bounding box center [1266, 153] width 319 height 34
type input "[PERSON_NAME]"
click at [1437, 151] on img "submit" at bounding box center [1445, 153] width 19 height 19
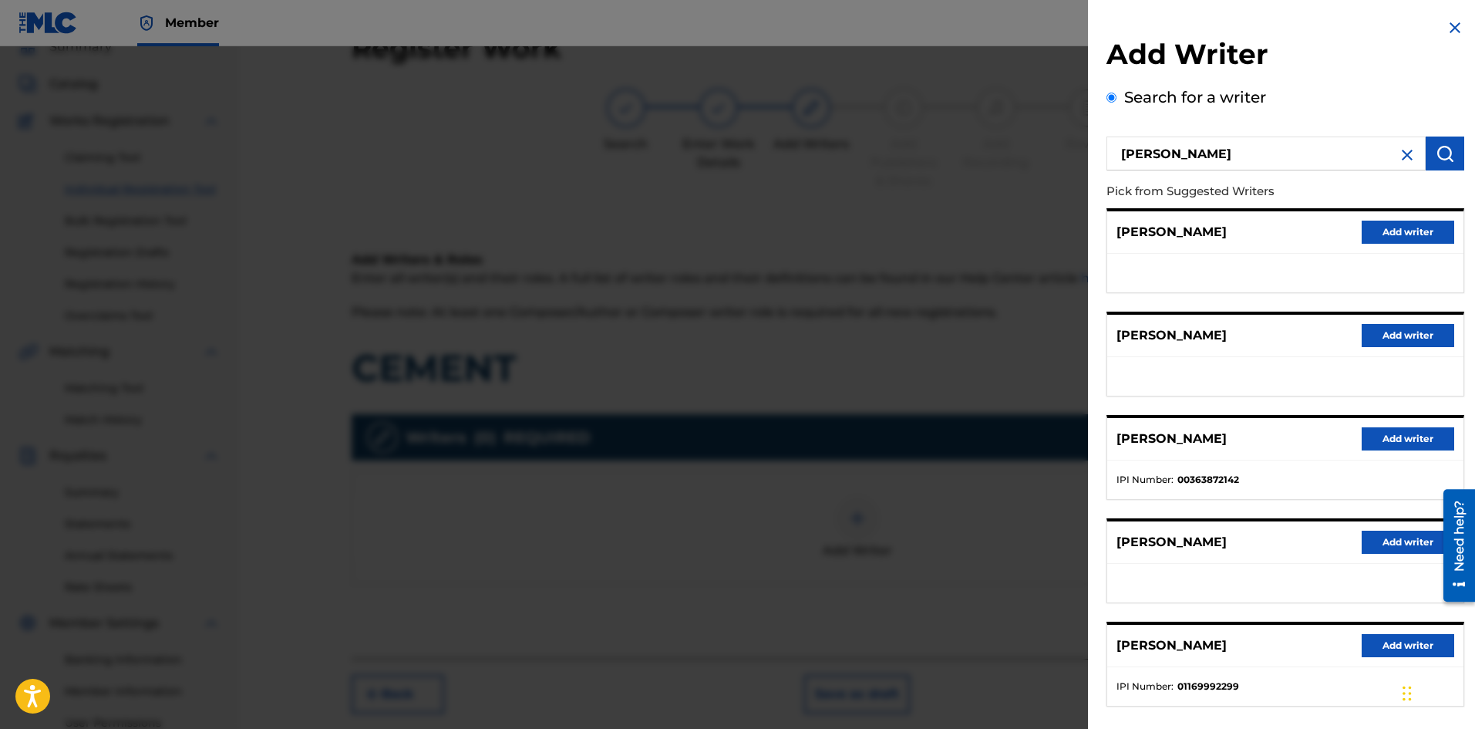
click at [1400, 645] on button "Add writer" at bounding box center [1408, 645] width 93 height 23
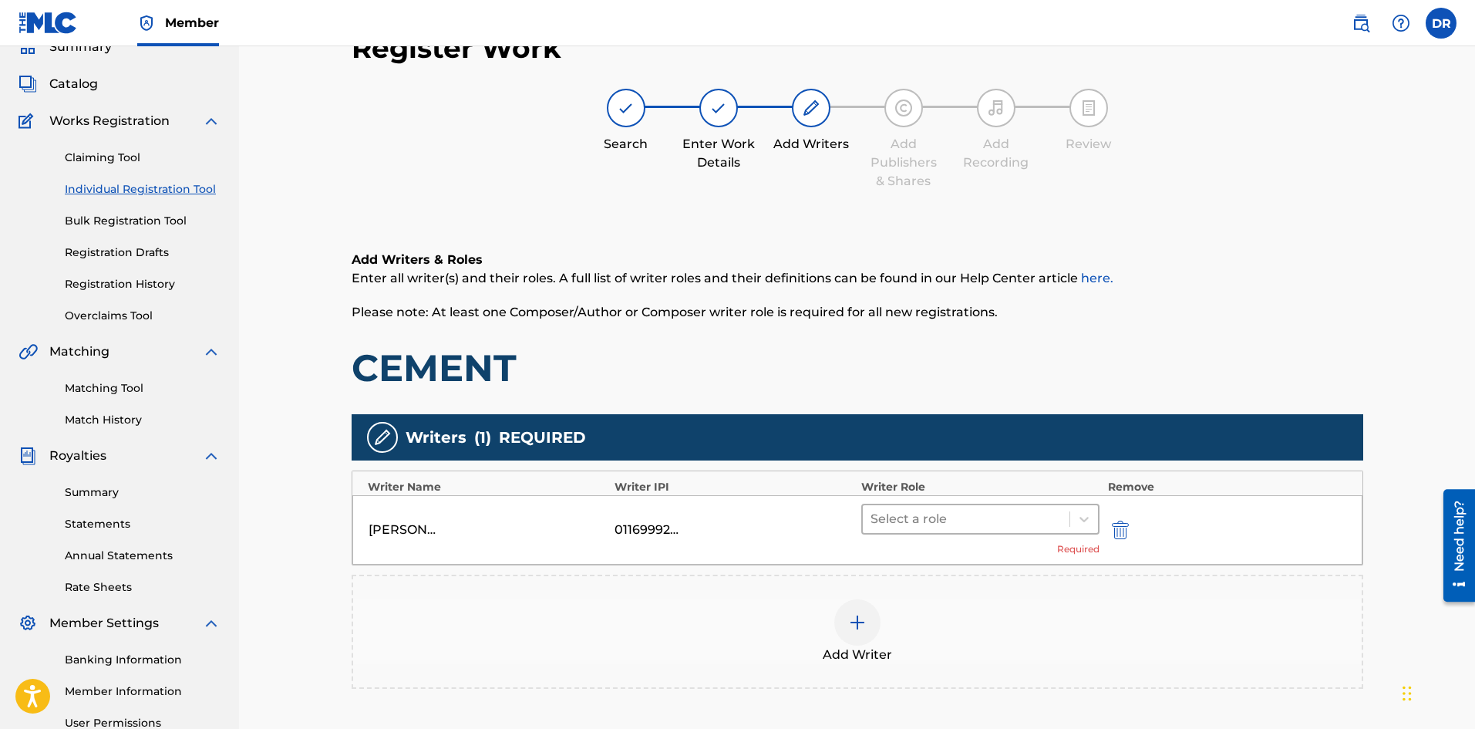
click at [946, 508] on div at bounding box center [967, 519] width 192 height 22
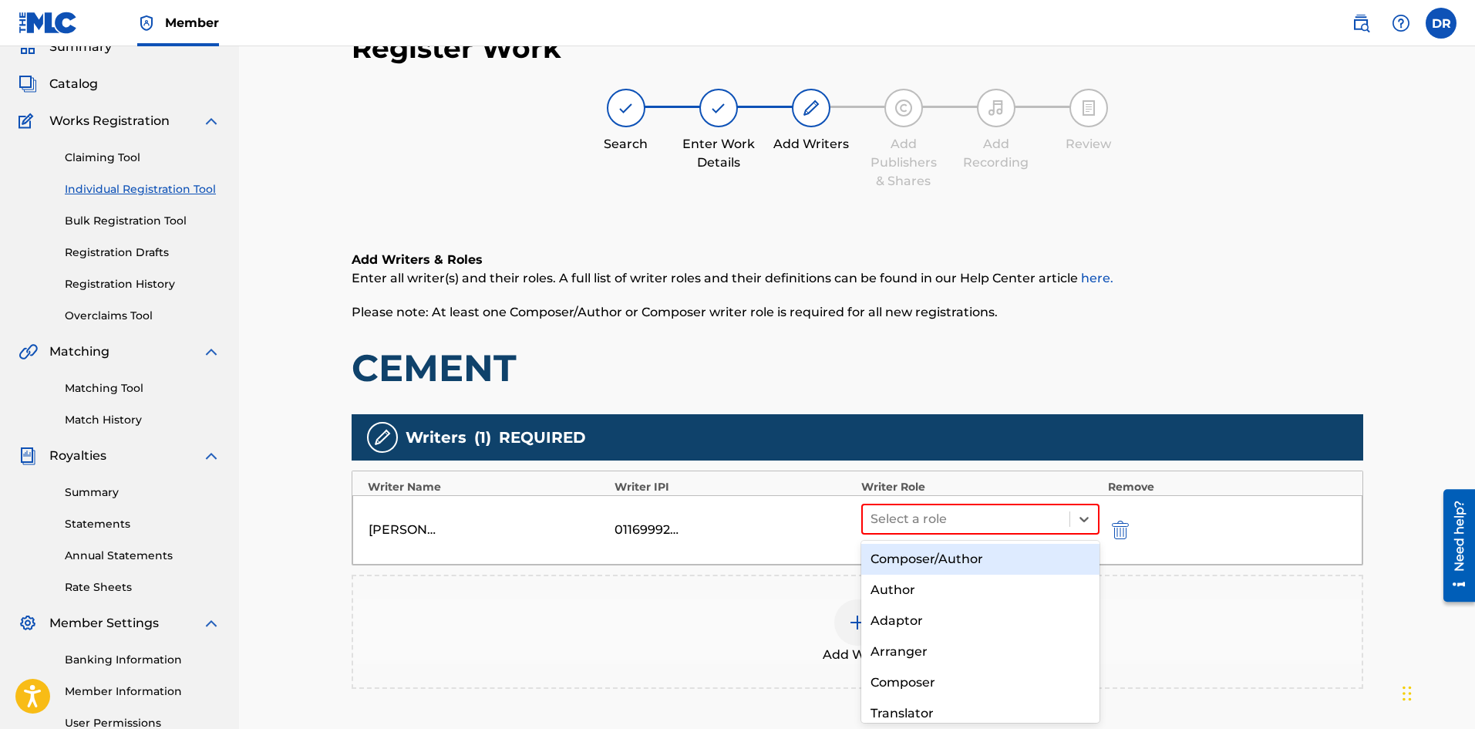
click at [943, 559] on div "Composer/Author" at bounding box center [980, 559] width 239 height 31
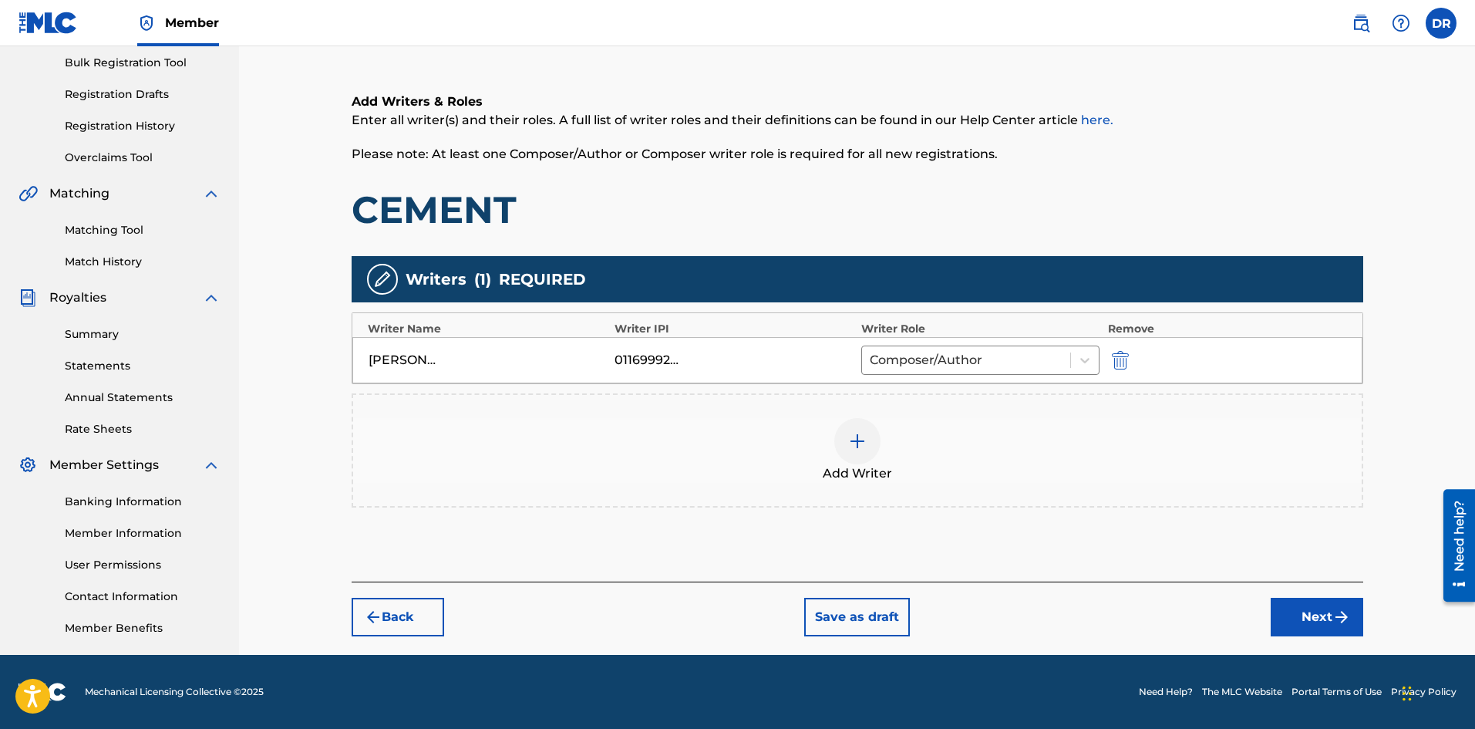
click at [1287, 604] on button "Next" at bounding box center [1317, 617] width 93 height 39
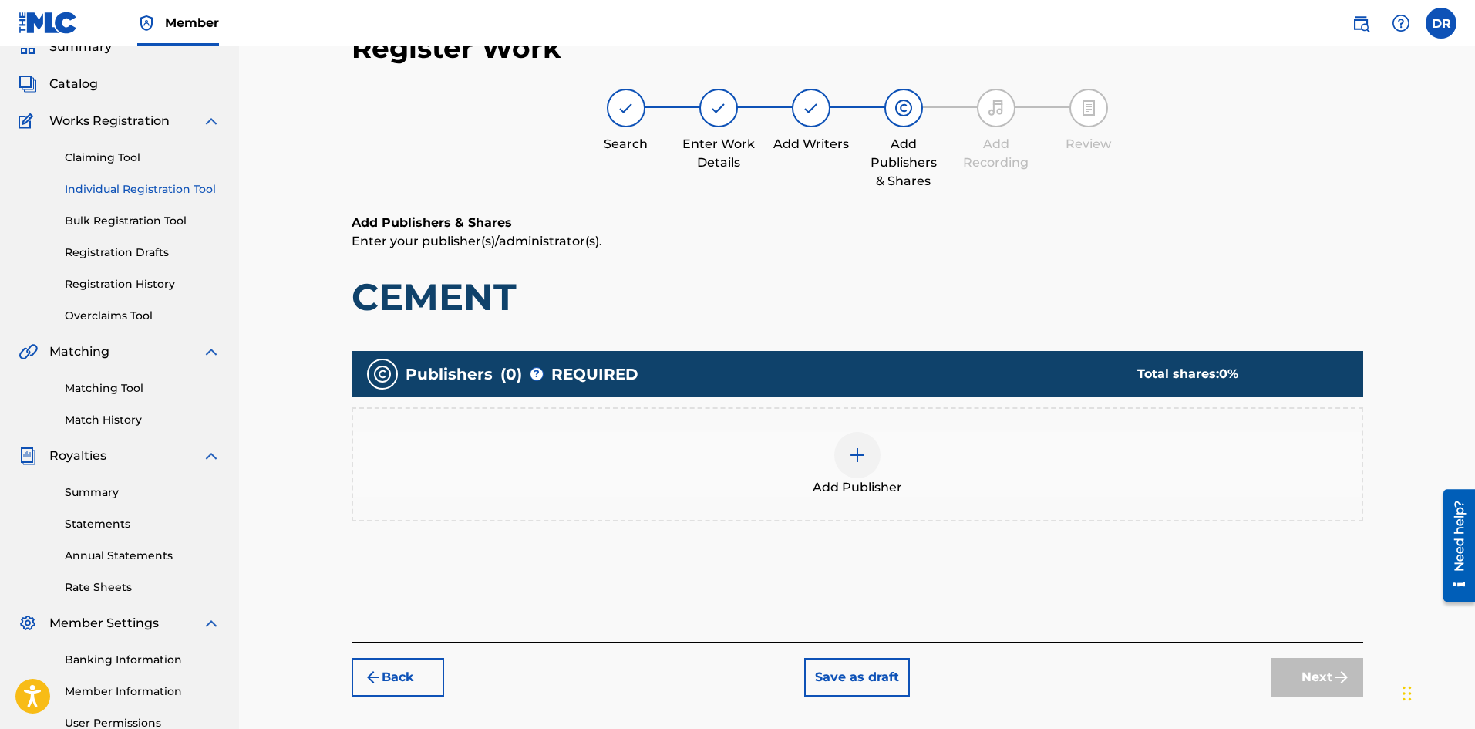
click at [848, 470] on div at bounding box center [857, 455] width 46 height 46
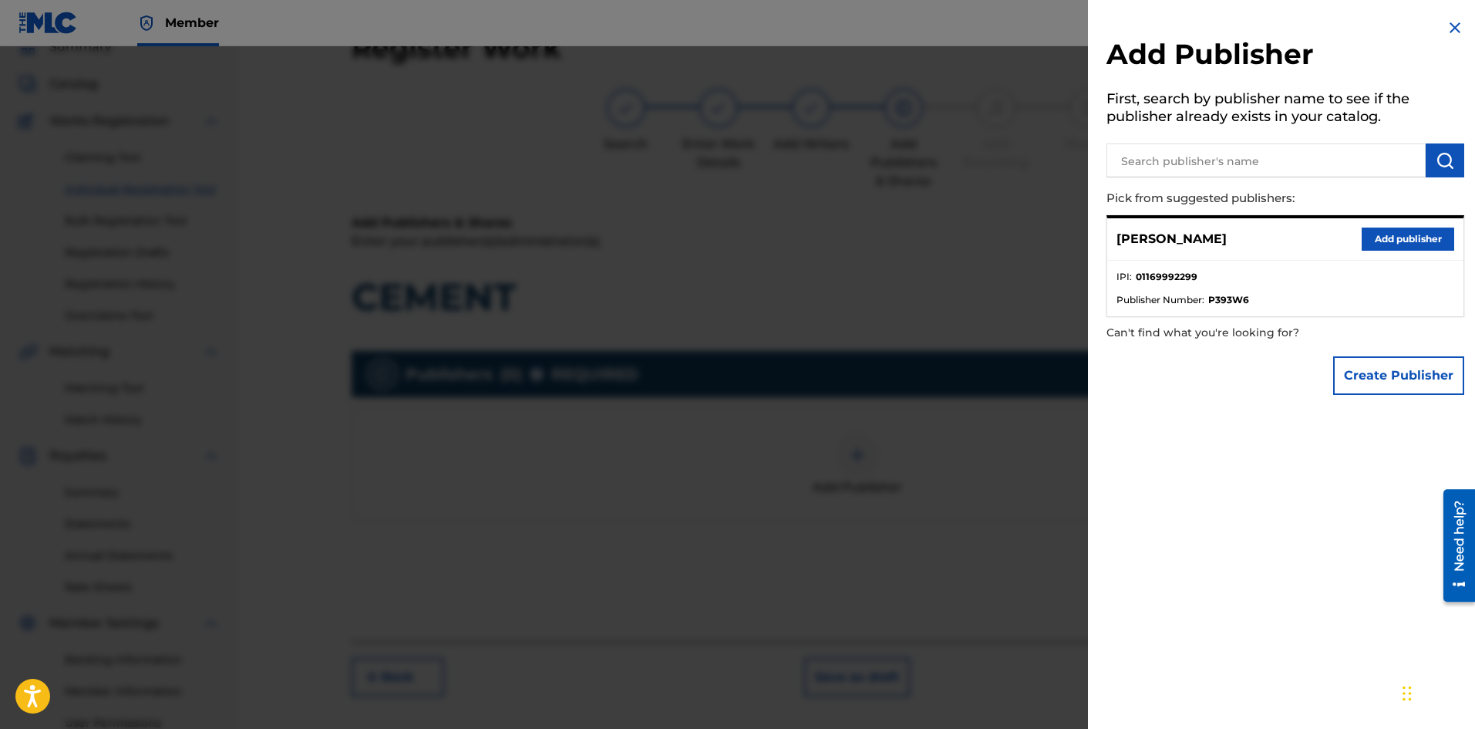
click at [1380, 241] on button "Add publisher" at bounding box center [1408, 238] width 93 height 23
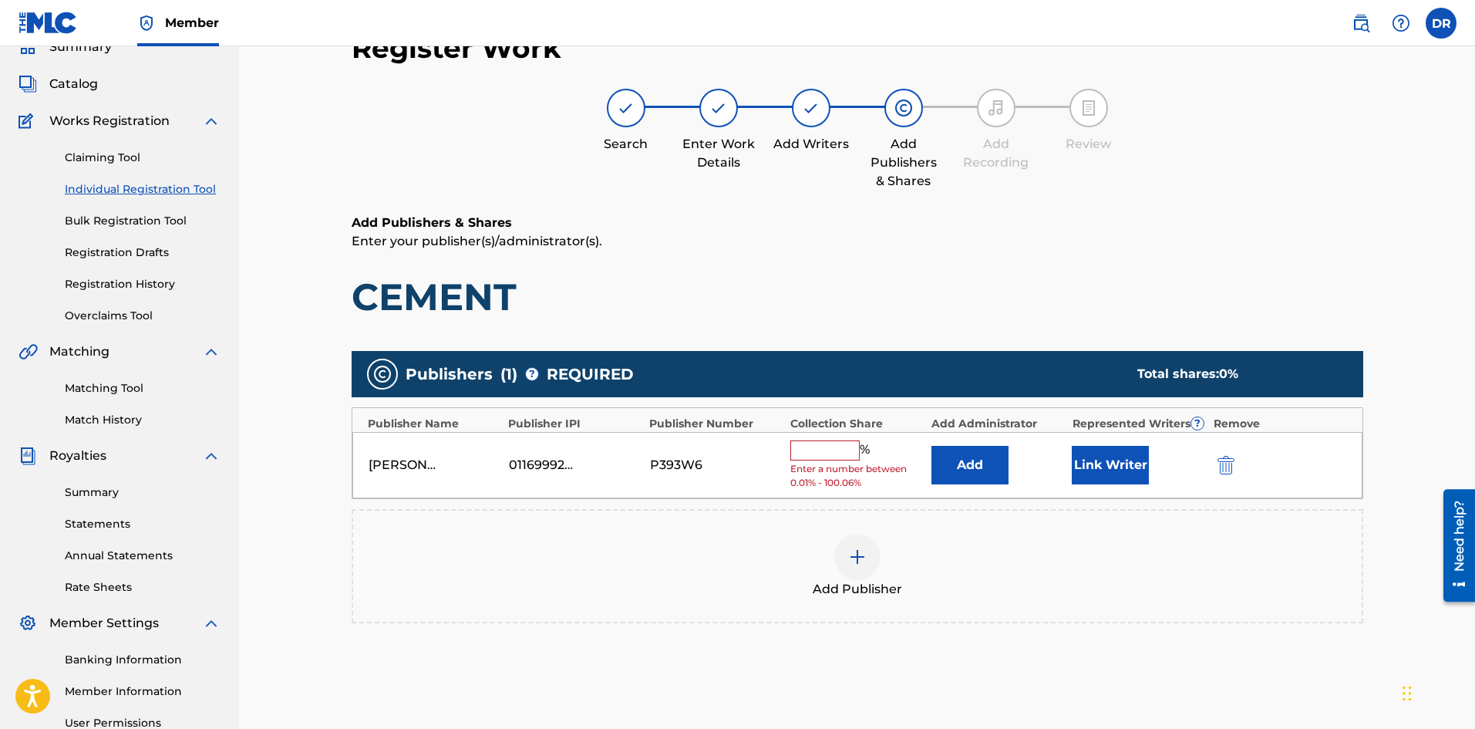
click at [826, 448] on input "text" at bounding box center [824, 450] width 69 height 20
type input "100"
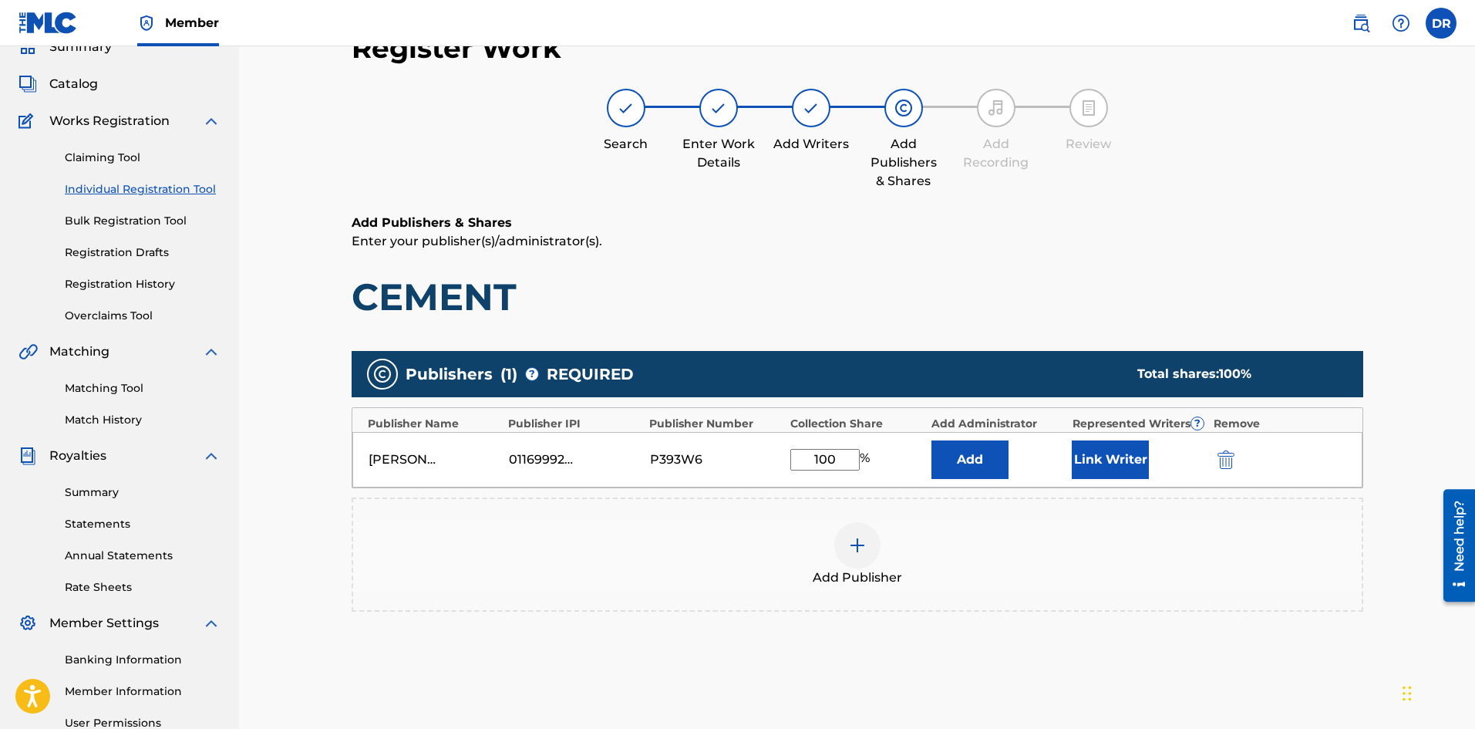
click at [1108, 457] on button "Link Writer" at bounding box center [1110, 459] width 77 height 39
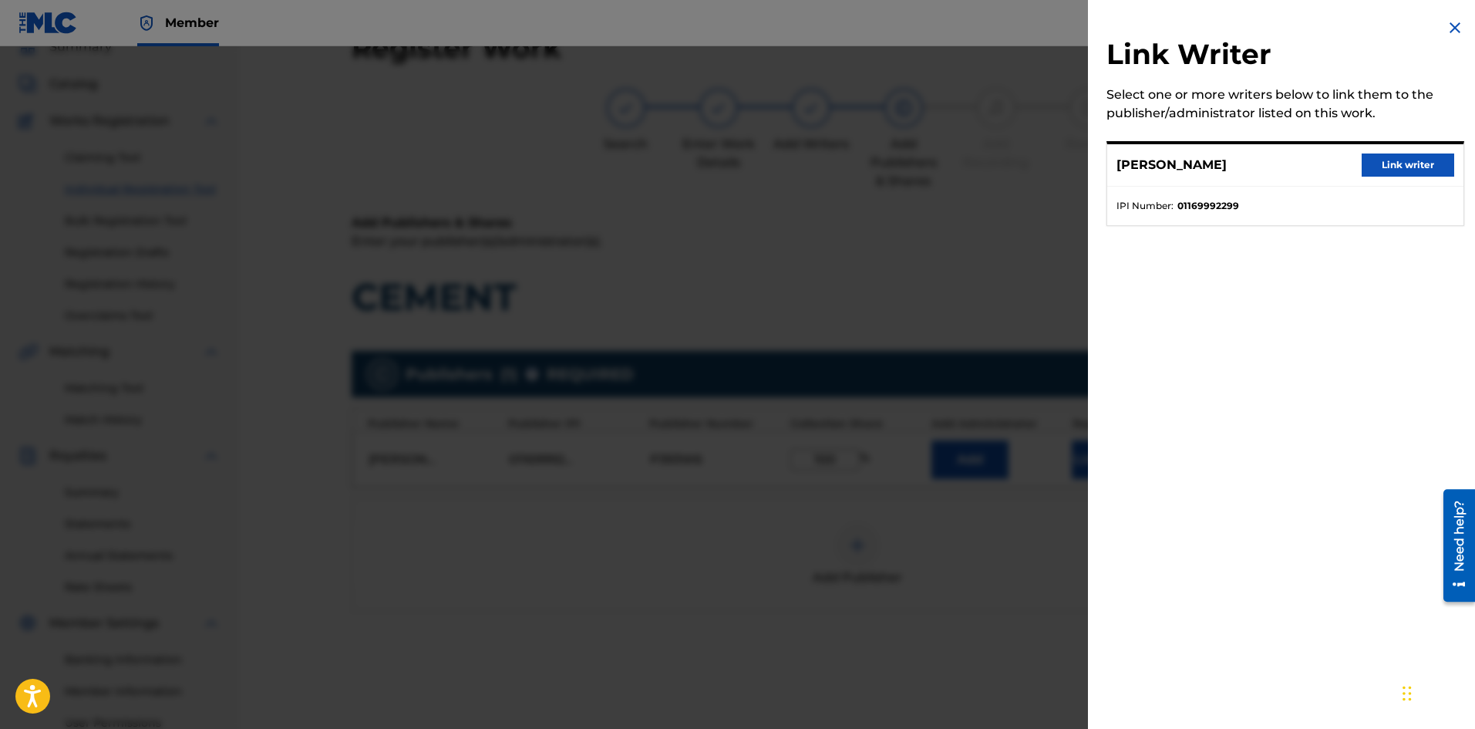
click at [1381, 165] on button "Link writer" at bounding box center [1408, 164] width 93 height 23
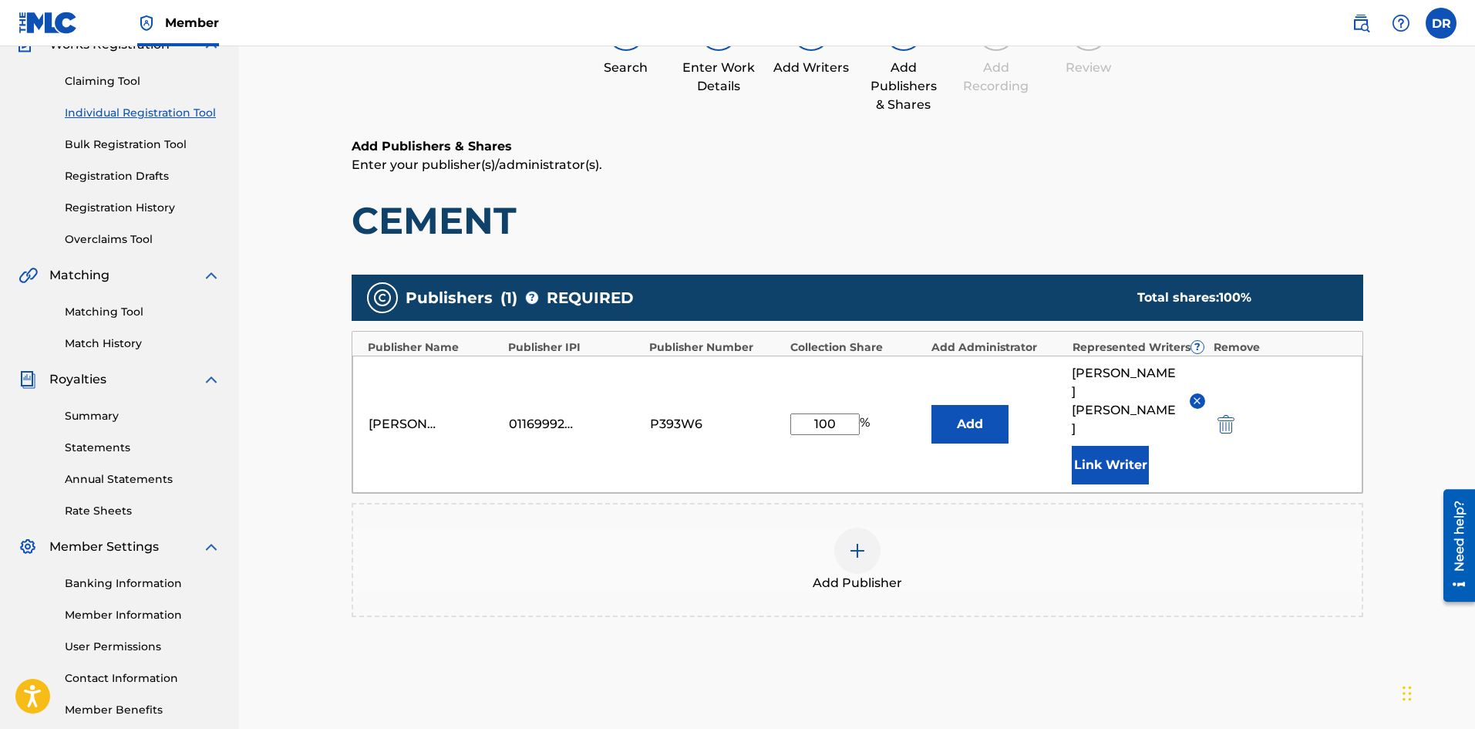
scroll to position [243, 0]
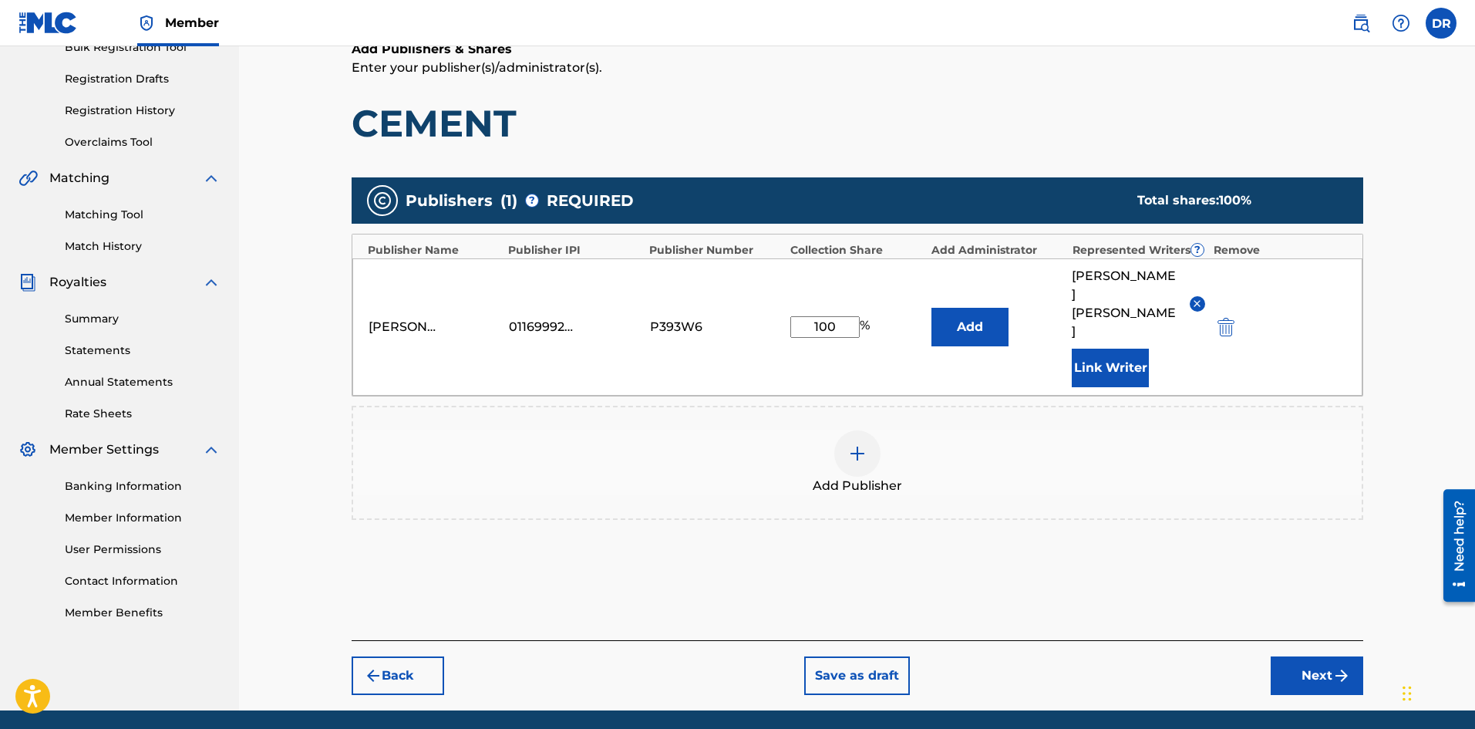
click at [1307, 656] on button "Next" at bounding box center [1317, 675] width 93 height 39
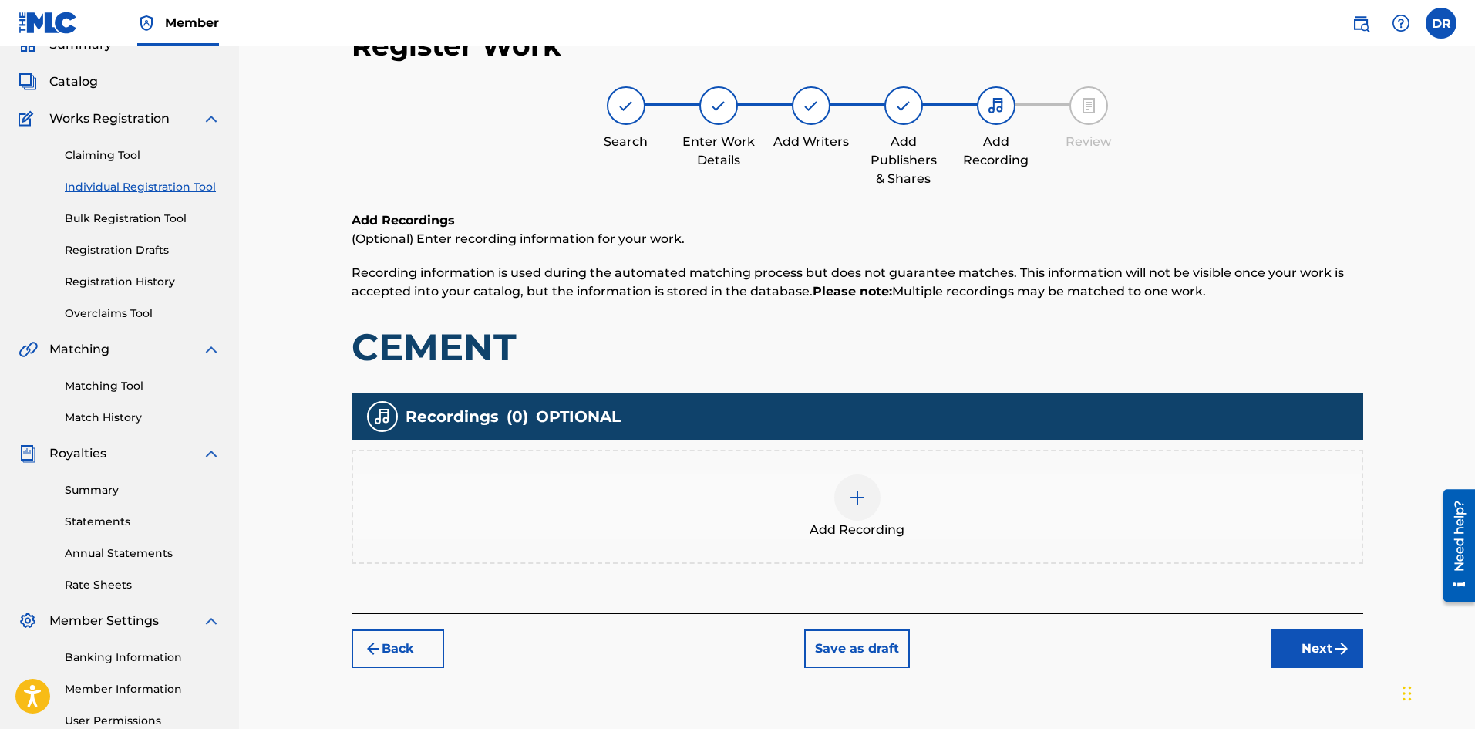
scroll to position [69, 0]
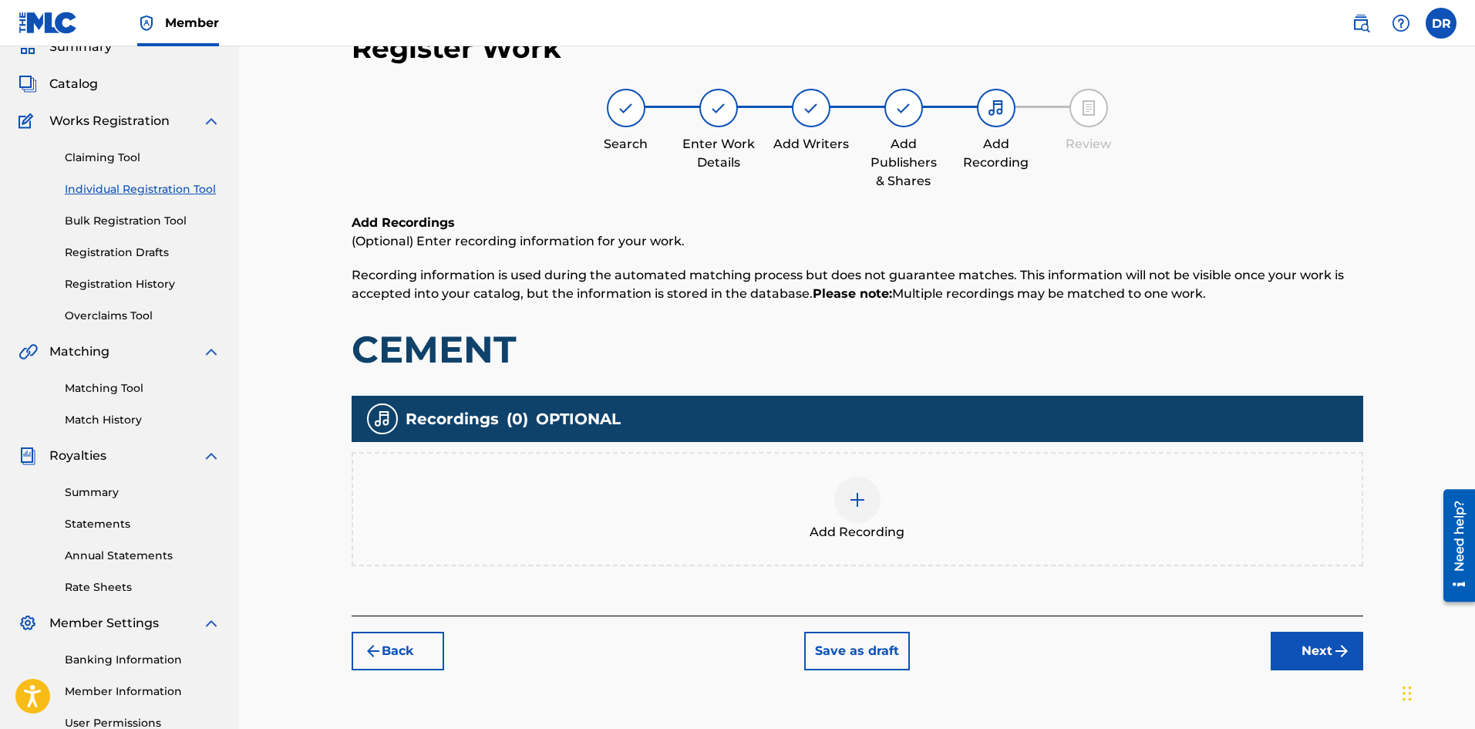
click at [1323, 649] on button "Next" at bounding box center [1317, 651] width 93 height 39
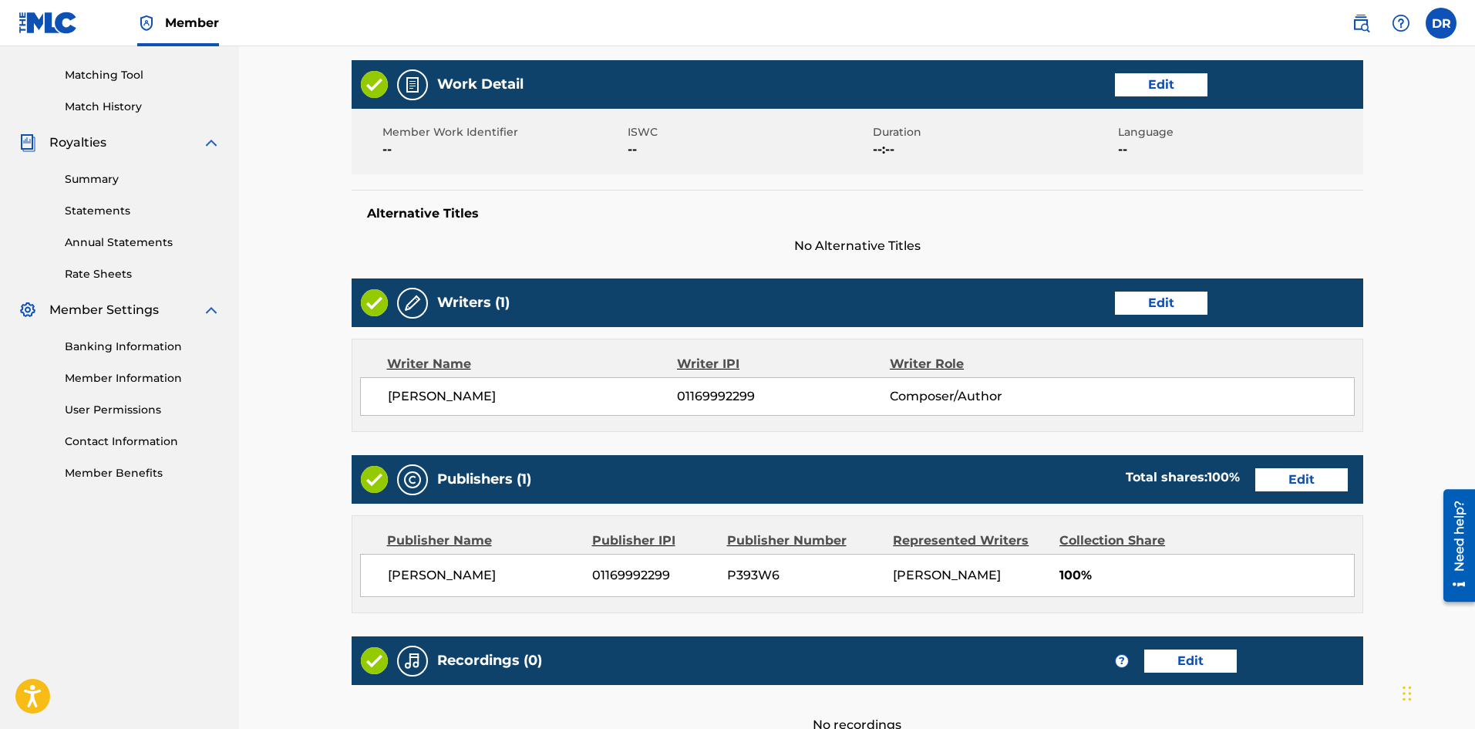
scroll to position [555, 0]
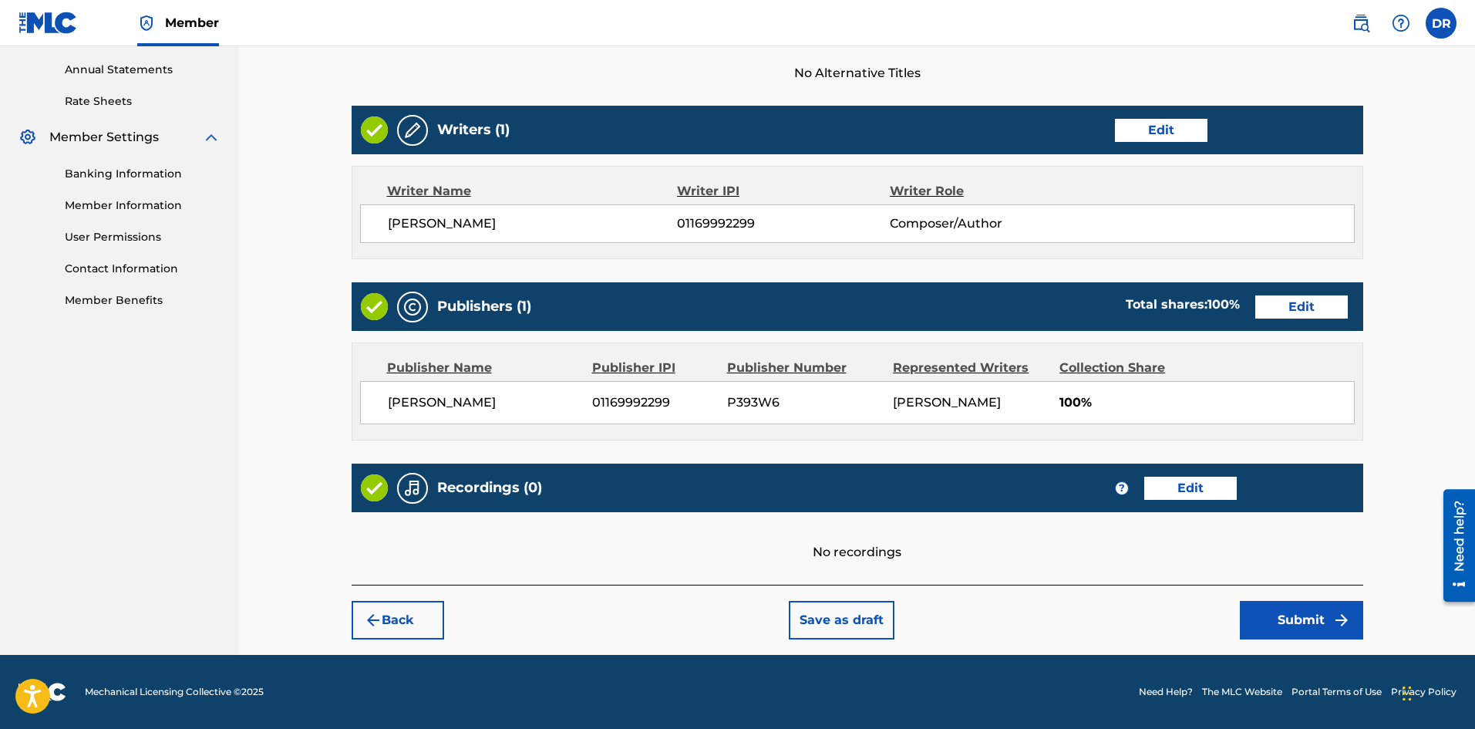
click at [1329, 622] on button "Submit" at bounding box center [1301, 620] width 123 height 39
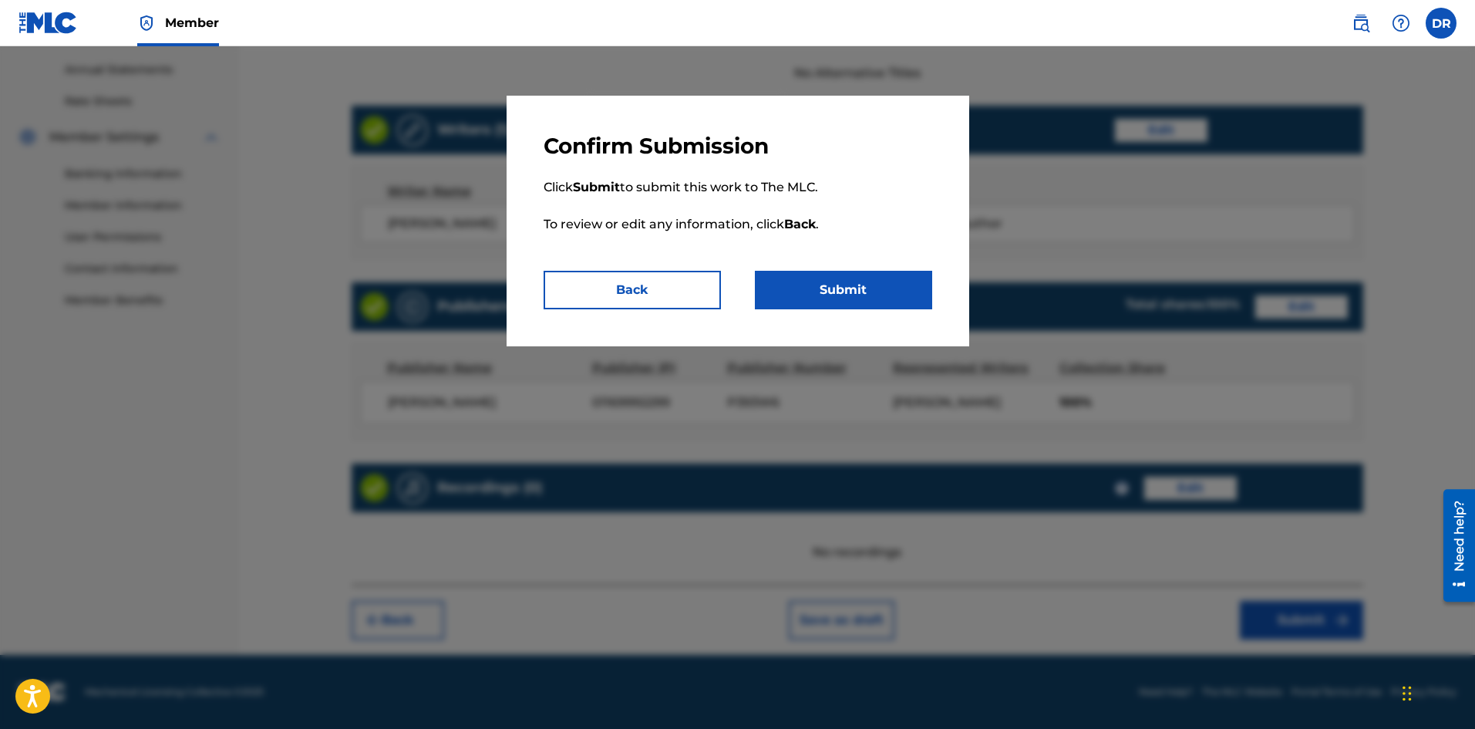
click at [851, 275] on button "Submit" at bounding box center [843, 290] width 177 height 39
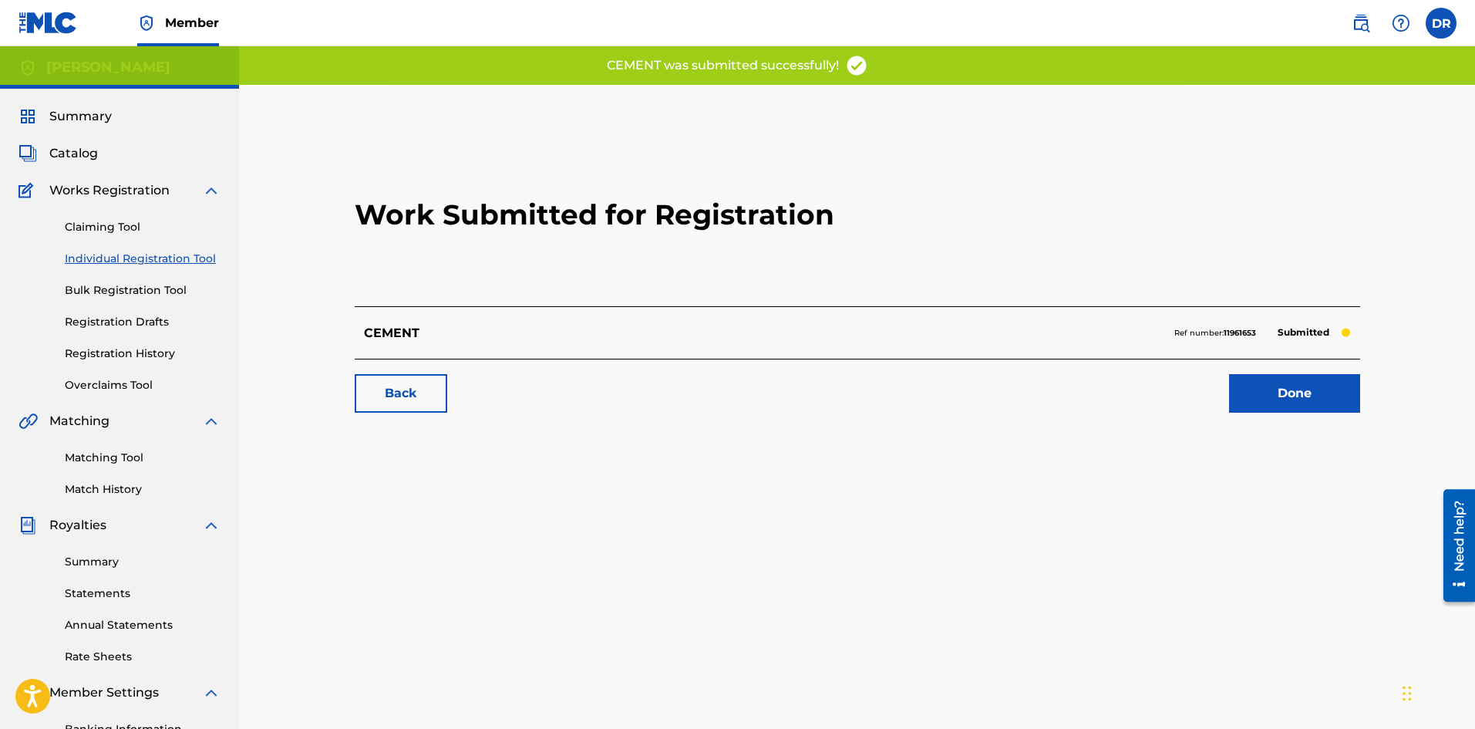
click at [1316, 410] on link "Done" at bounding box center [1294, 393] width 131 height 39
